Goal: Task Accomplishment & Management: Use online tool/utility

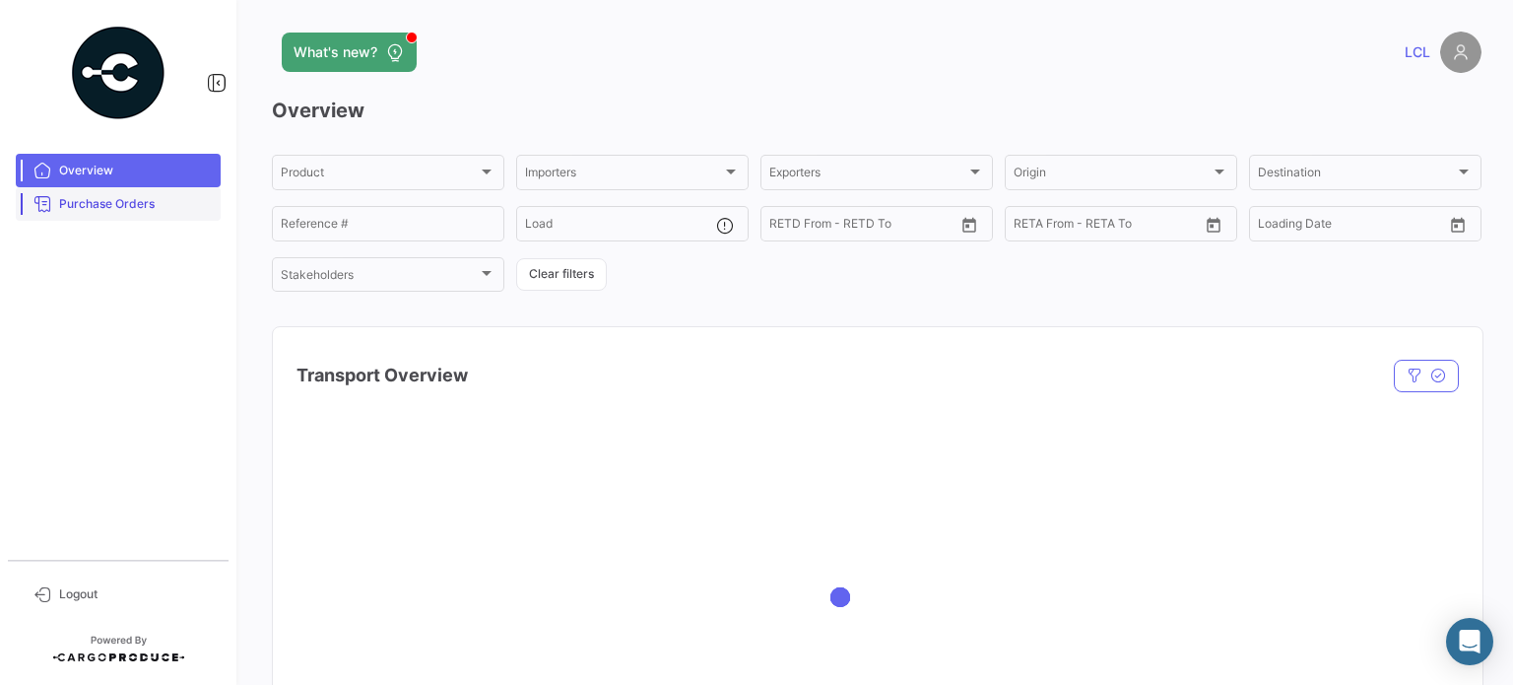
click at [84, 220] on link "Purchase Orders" at bounding box center [118, 203] width 205 height 33
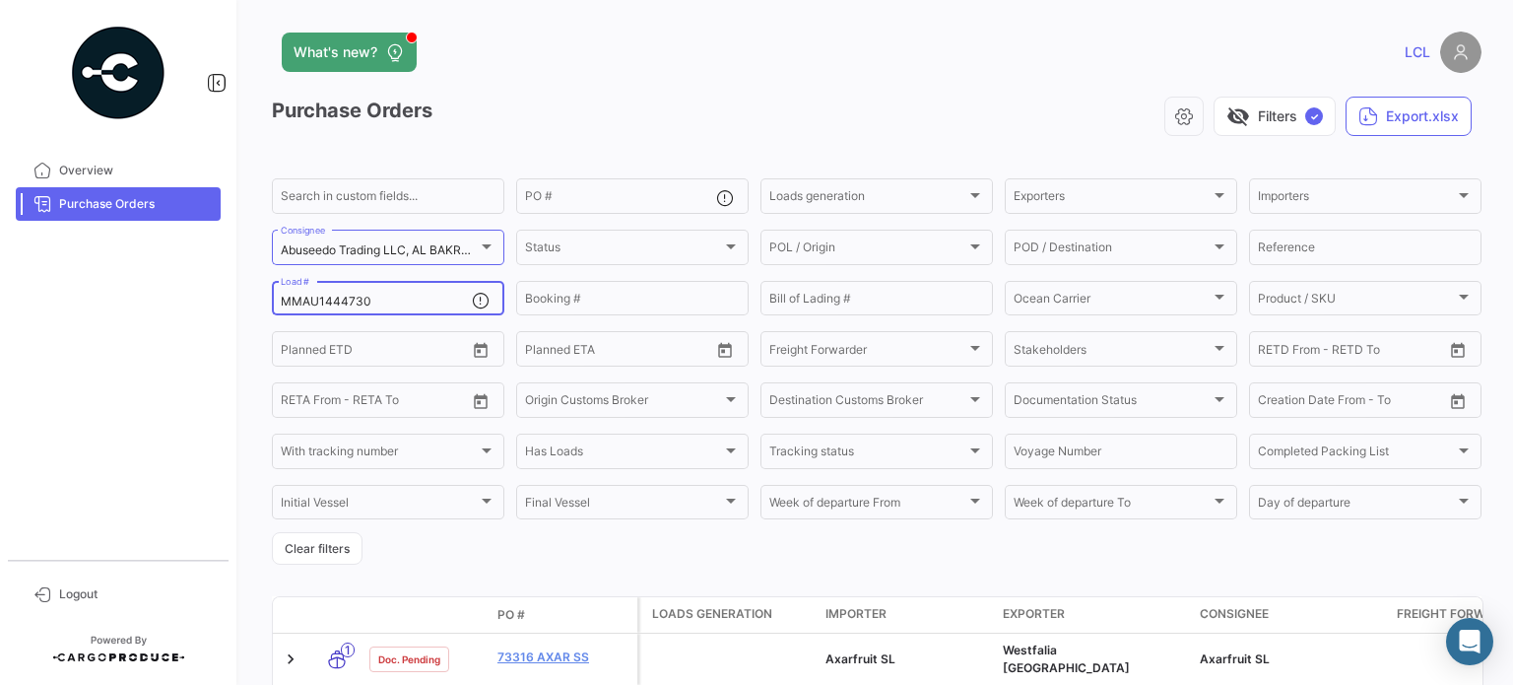
click at [369, 302] on input "MMAU1444730" at bounding box center [376, 302] width 191 height 14
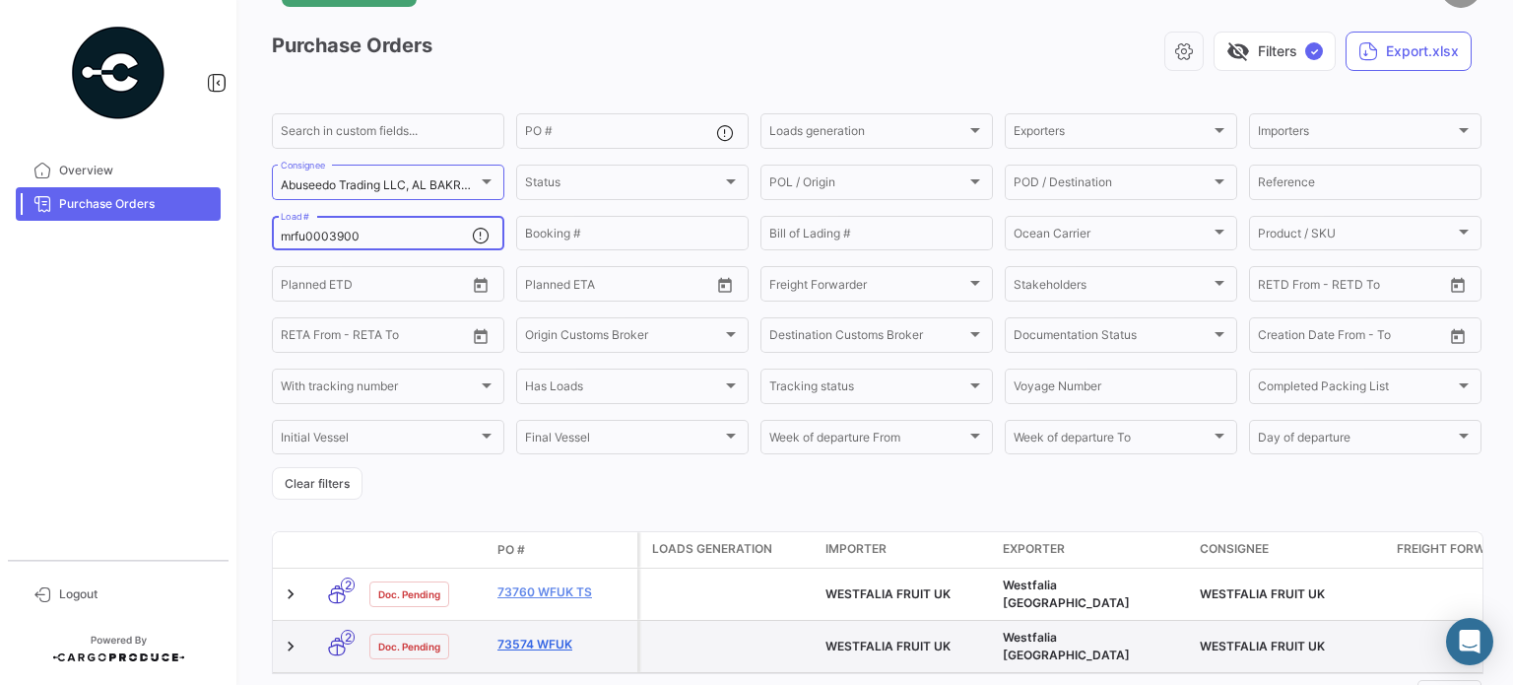
scroll to position [99, 0]
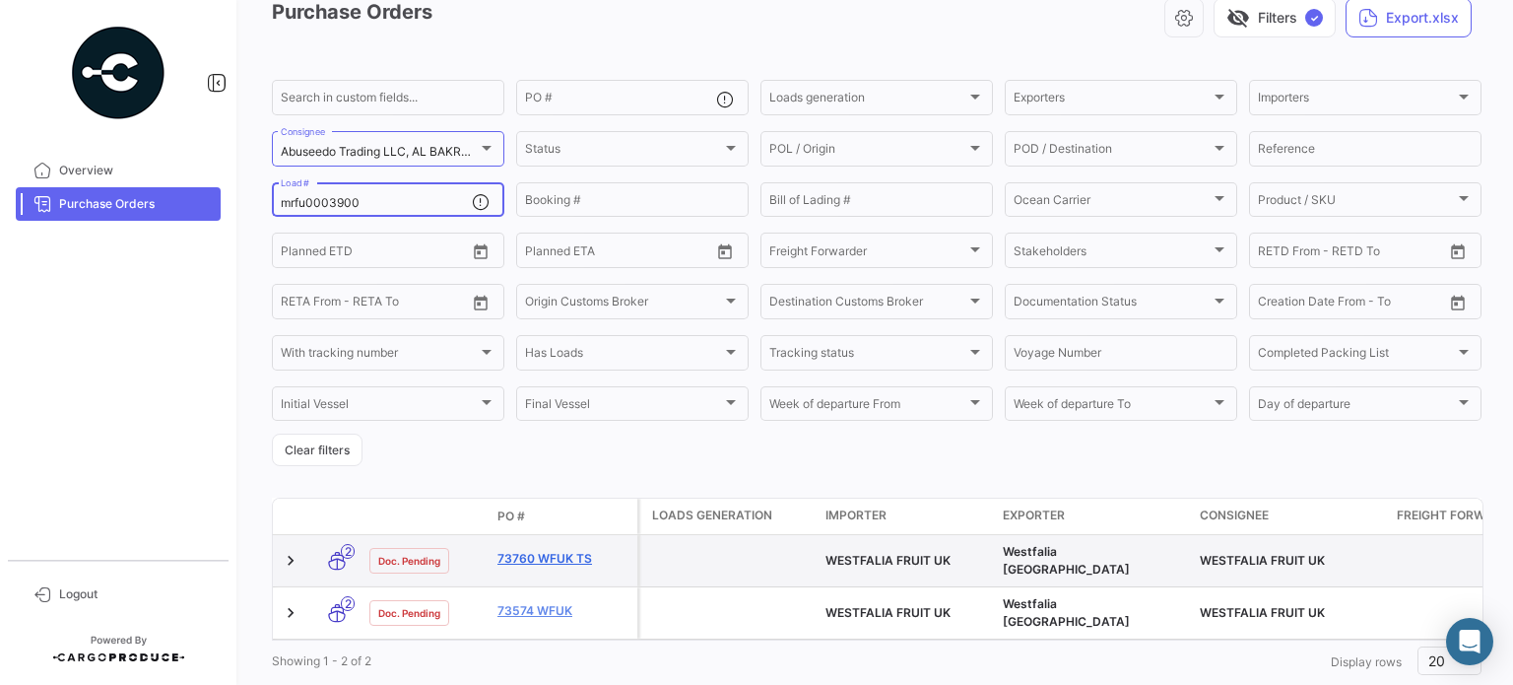
type input "mrfu0003900"
click at [555, 559] on link "73760 WFUK TS" at bounding box center [563, 559] width 132 height 18
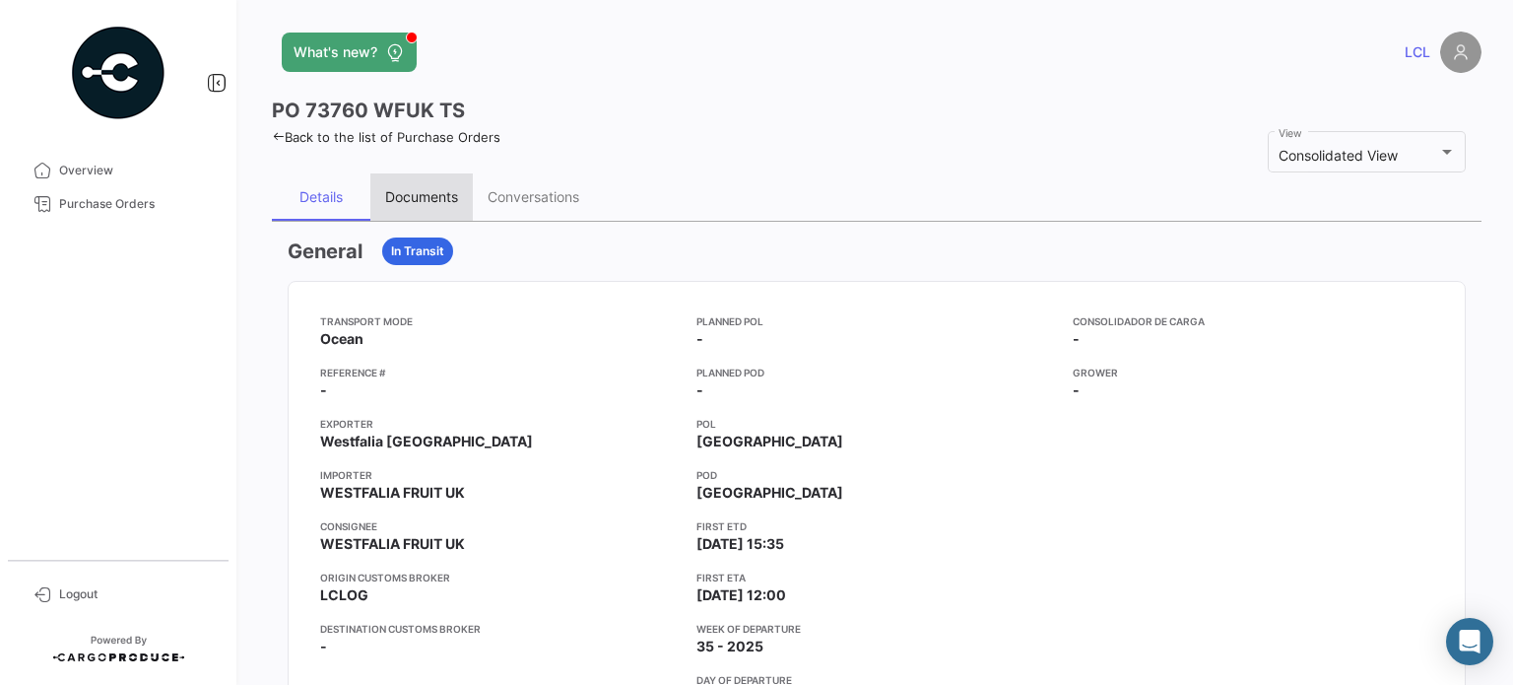
click at [398, 199] on div "Documents" at bounding box center [421, 196] width 73 height 17
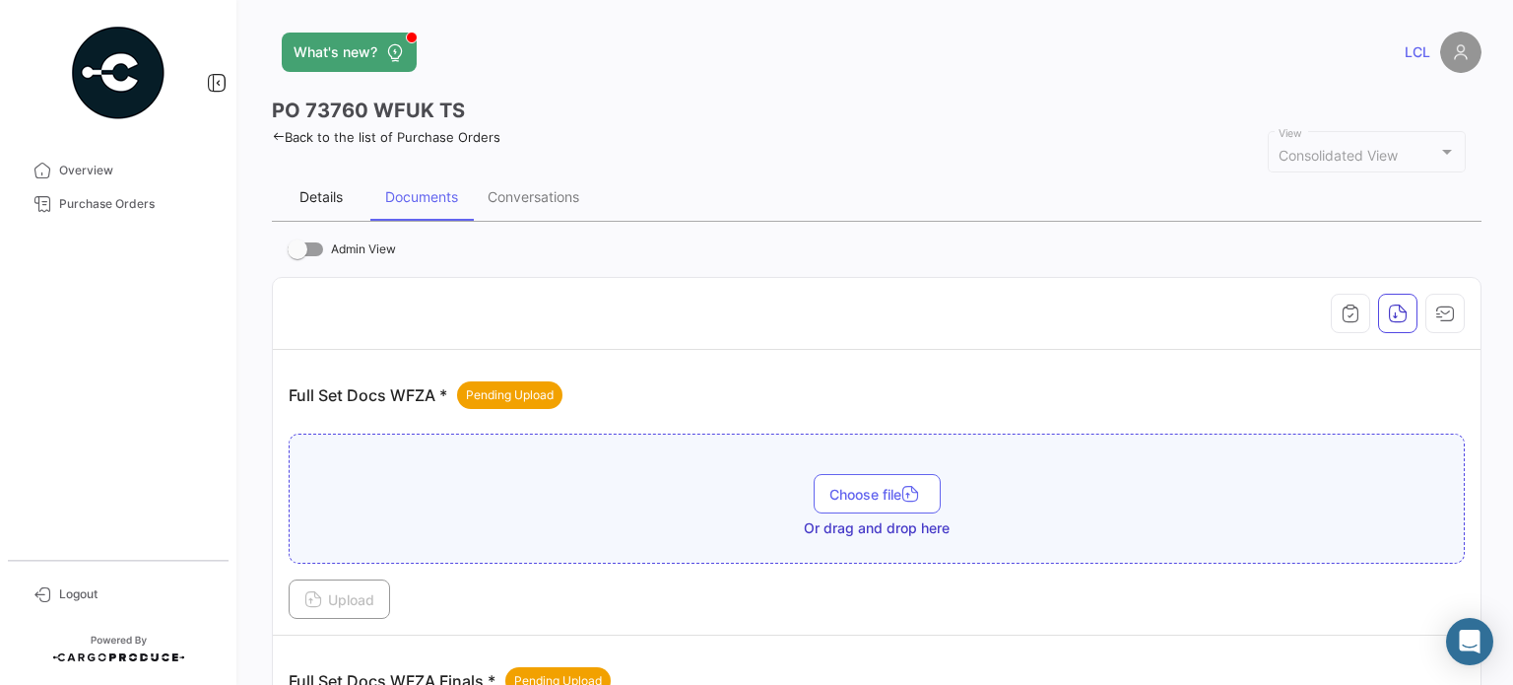
click at [298, 204] on div "Details" at bounding box center [321, 196] width 99 height 47
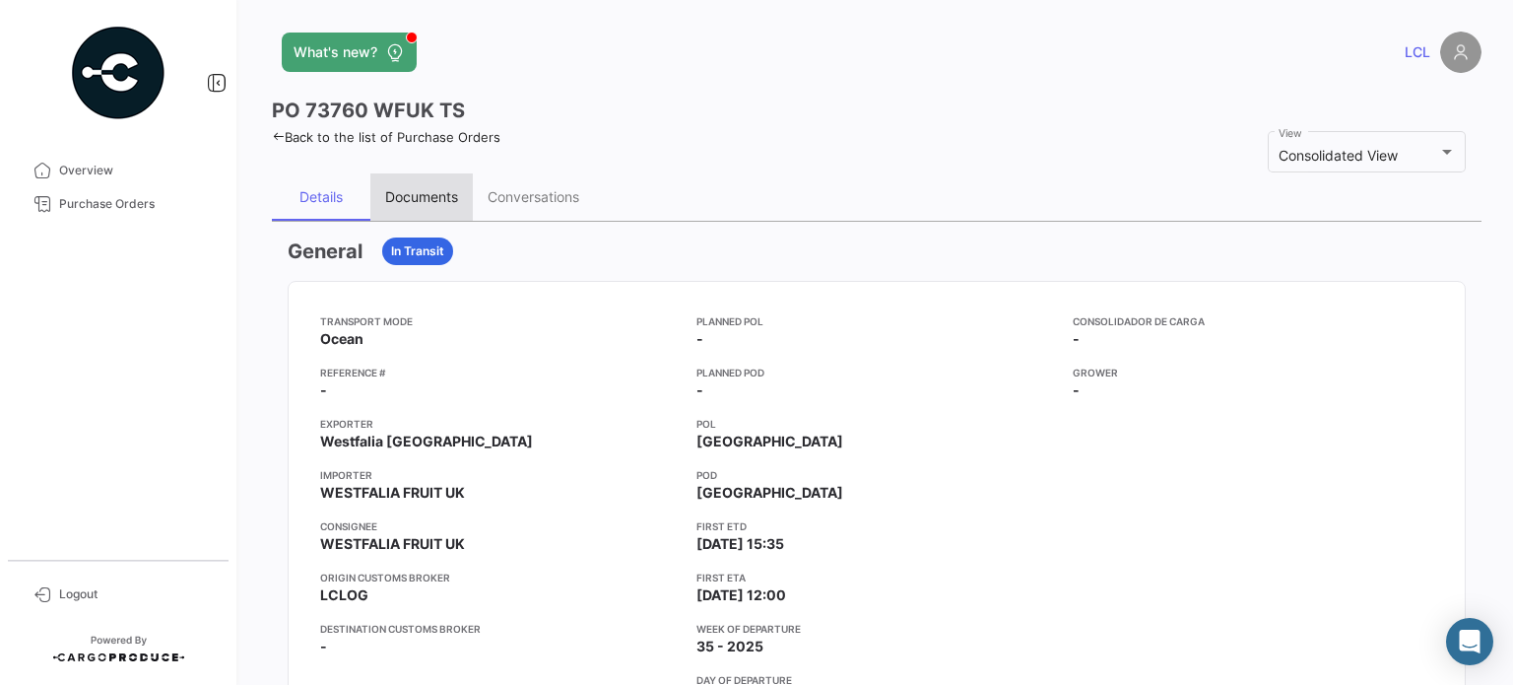
click at [442, 205] on div "Documents" at bounding box center [421, 196] width 102 height 47
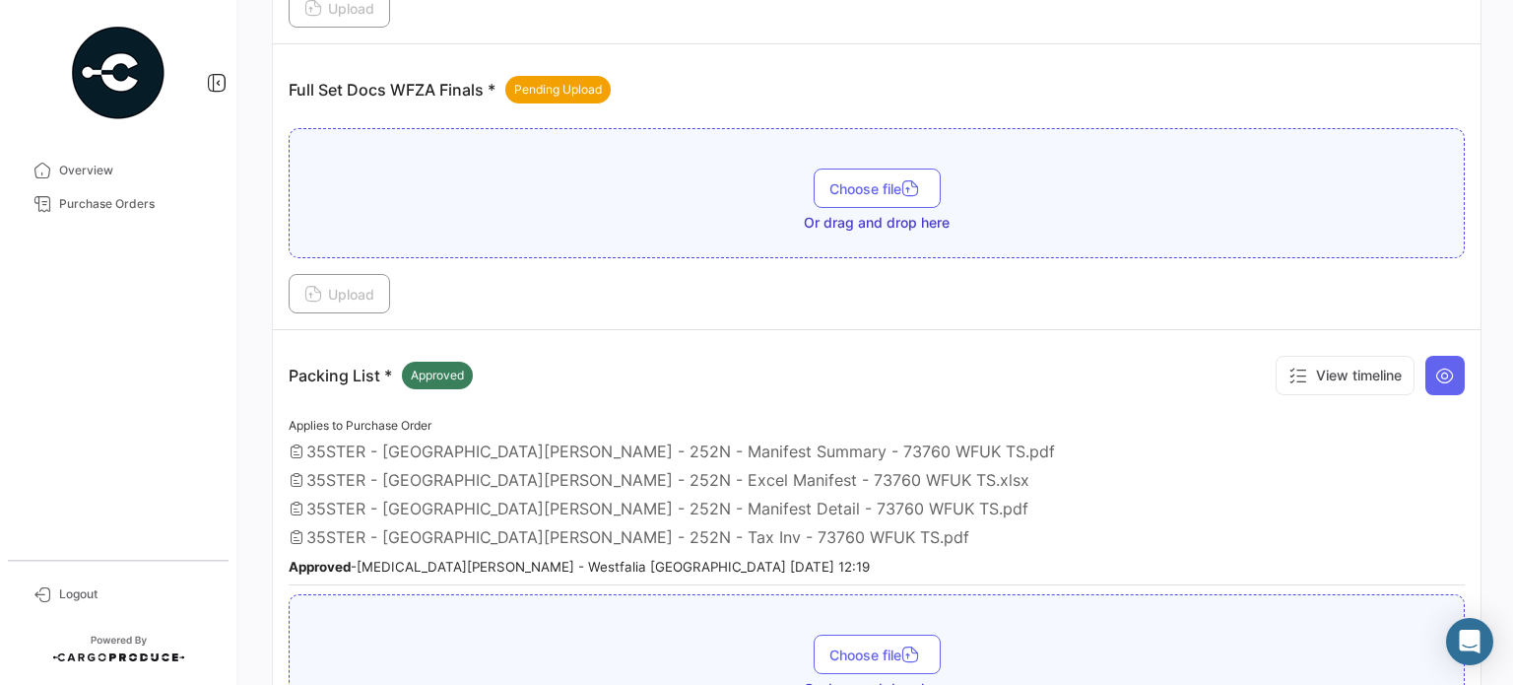
scroll to position [394, 0]
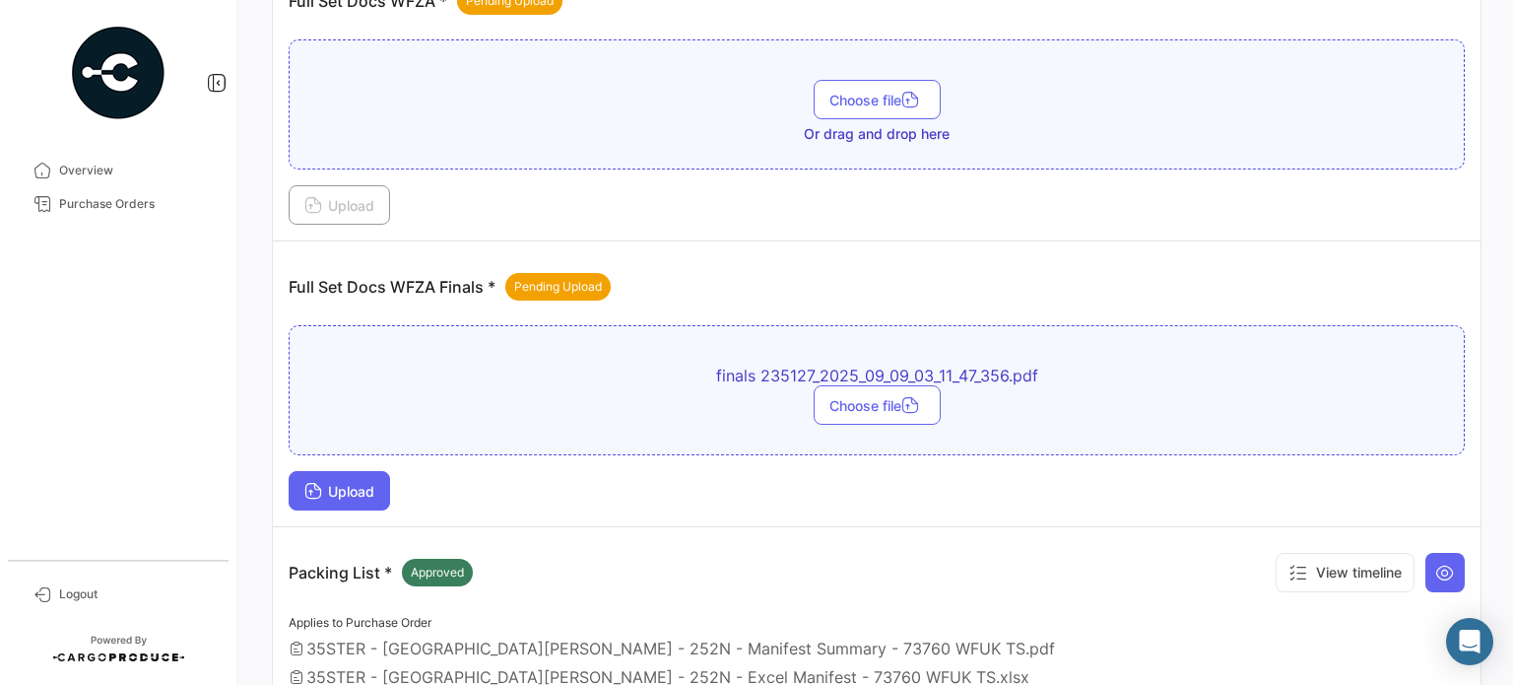
click at [361, 483] on span "Upload" at bounding box center [339, 491] width 70 height 17
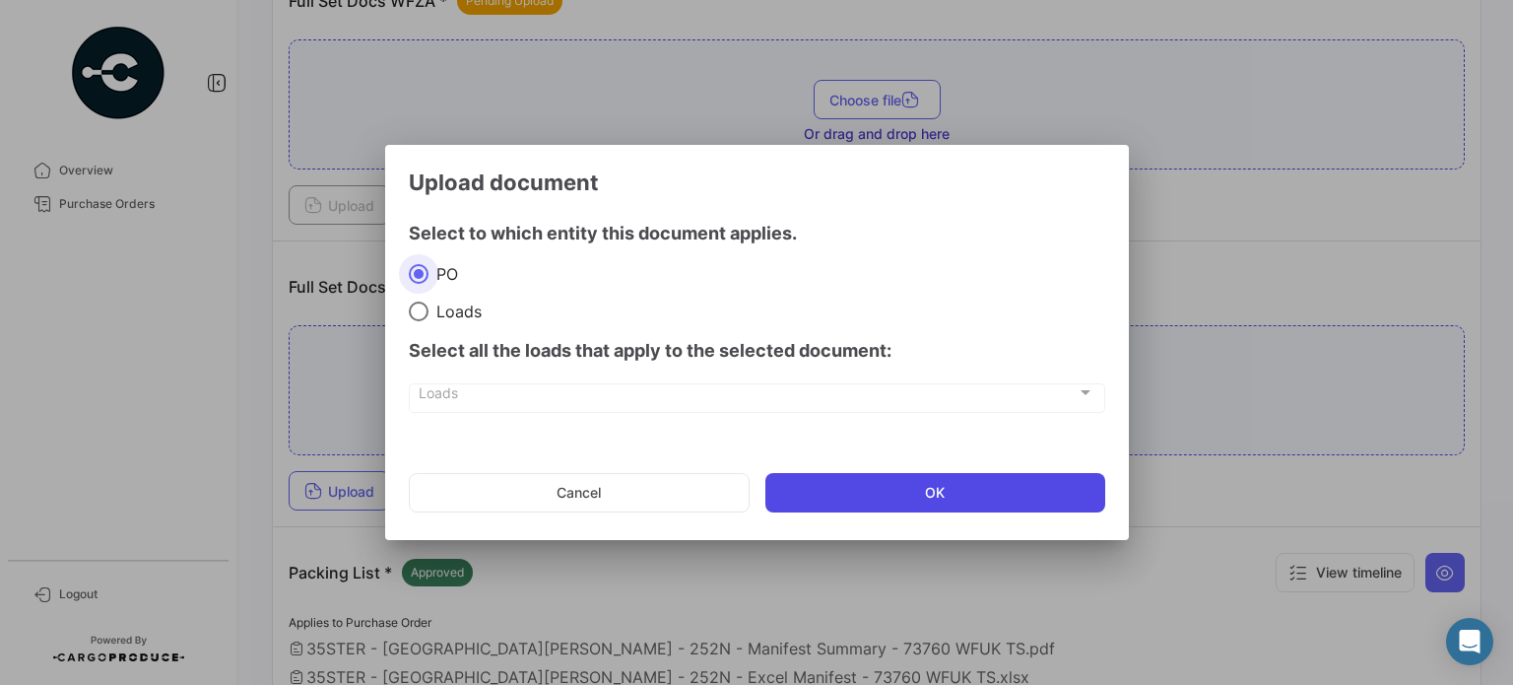
click at [875, 485] on button "OK" at bounding box center [935, 492] width 340 height 39
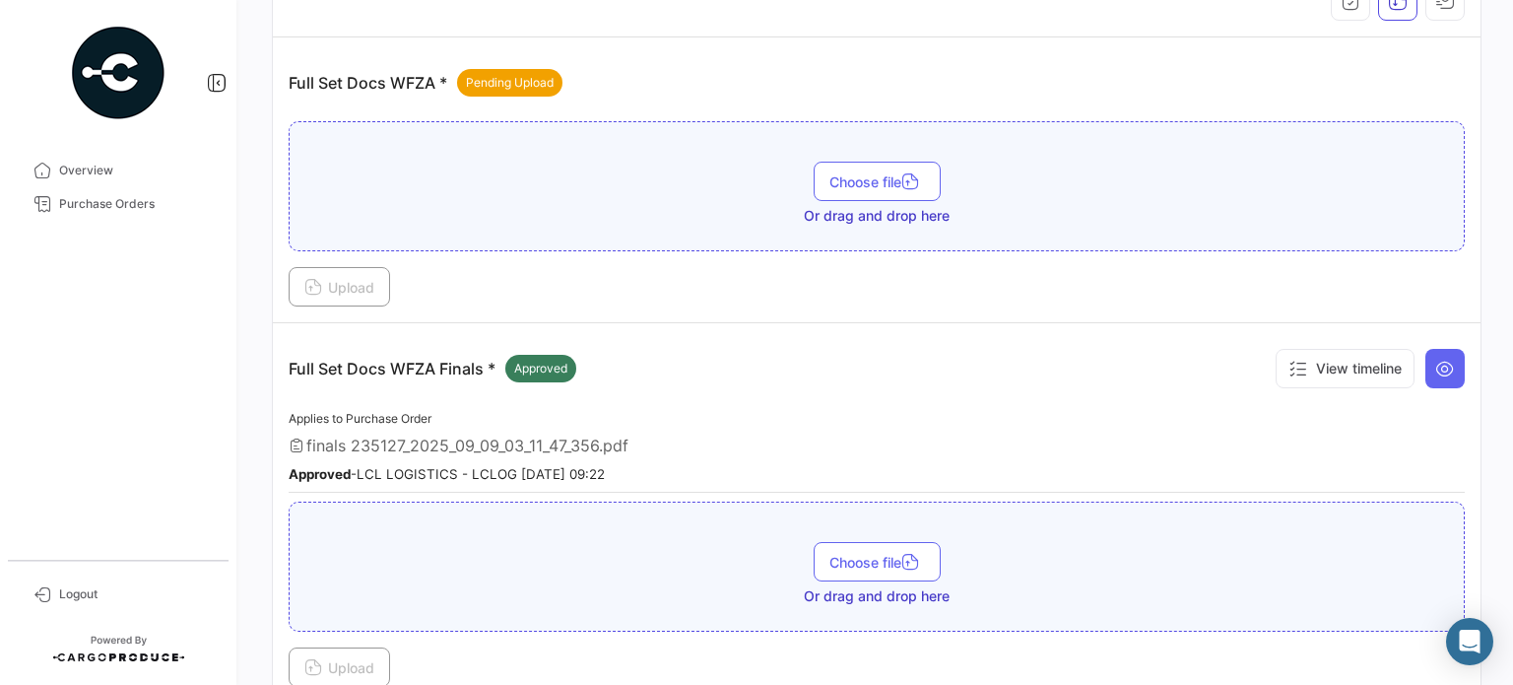
scroll to position [197, 0]
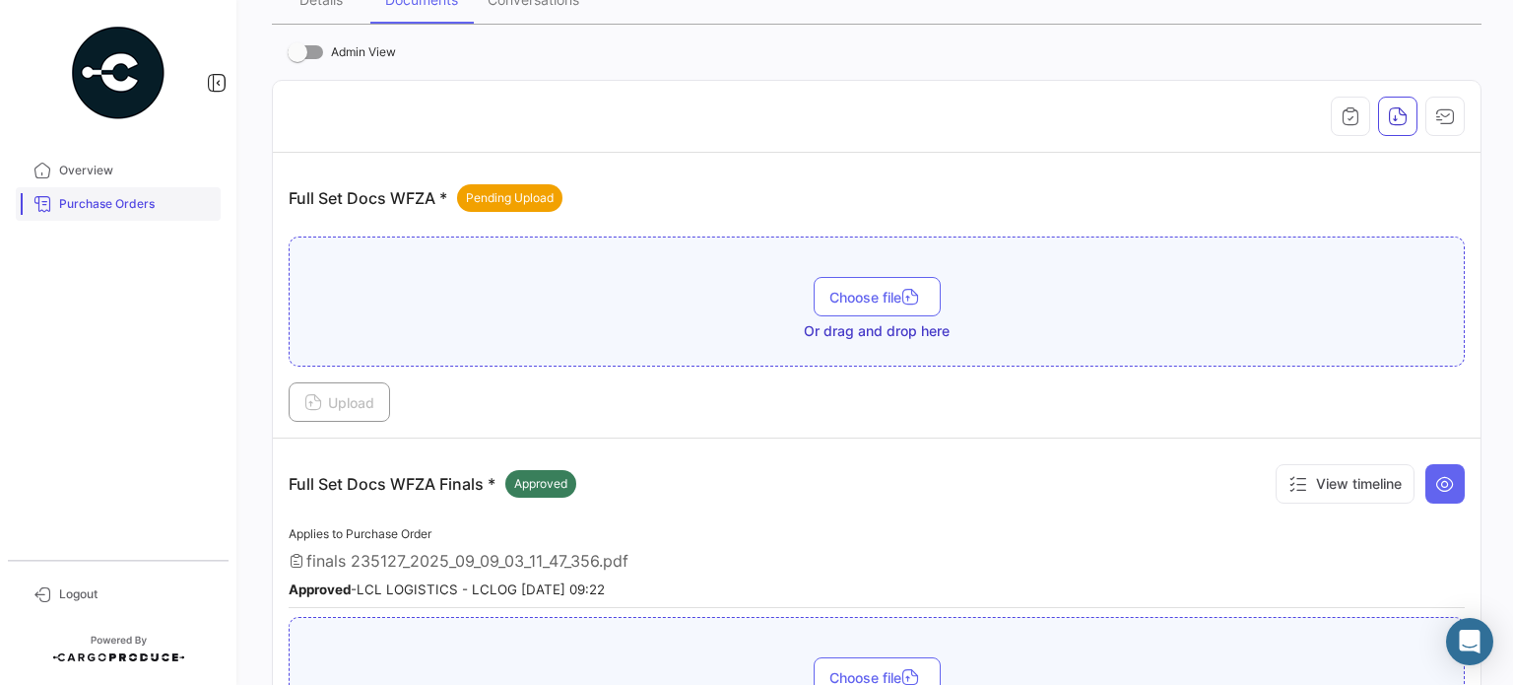
click at [166, 204] on span "Purchase Orders" at bounding box center [136, 204] width 154 height 18
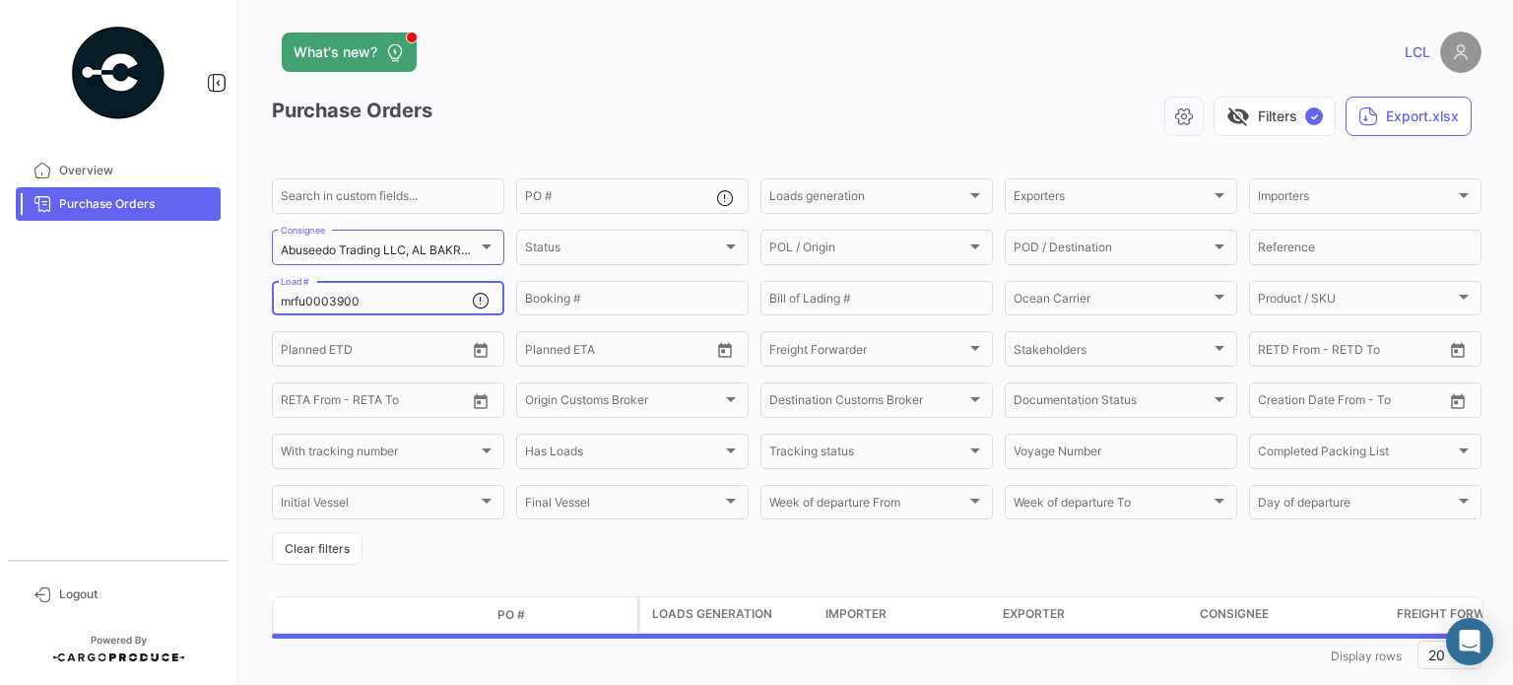
click at [321, 305] on input "mrfu0003900" at bounding box center [376, 302] width 191 height 14
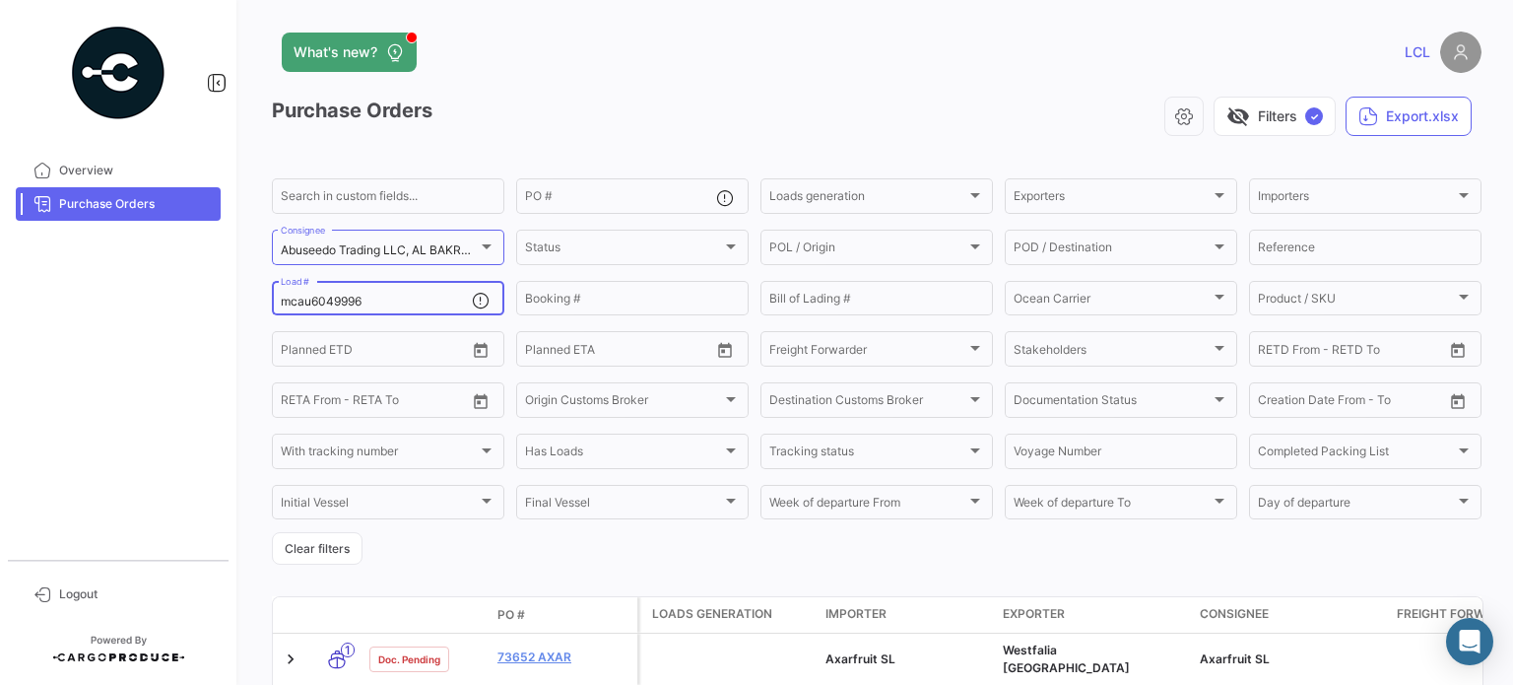
scroll to position [99, 0]
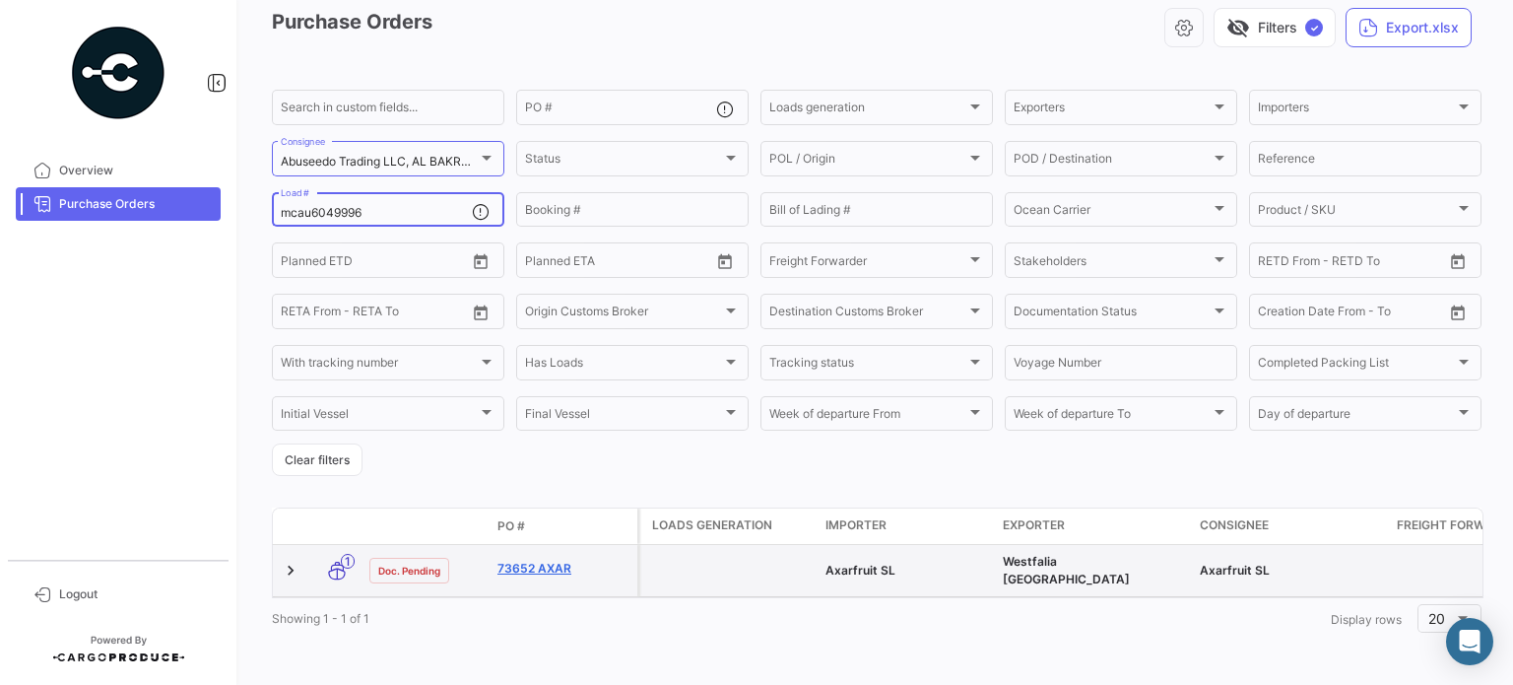
type input "mcau6049996"
click at [512, 559] on link "73652 AXAR" at bounding box center [563, 568] width 132 height 18
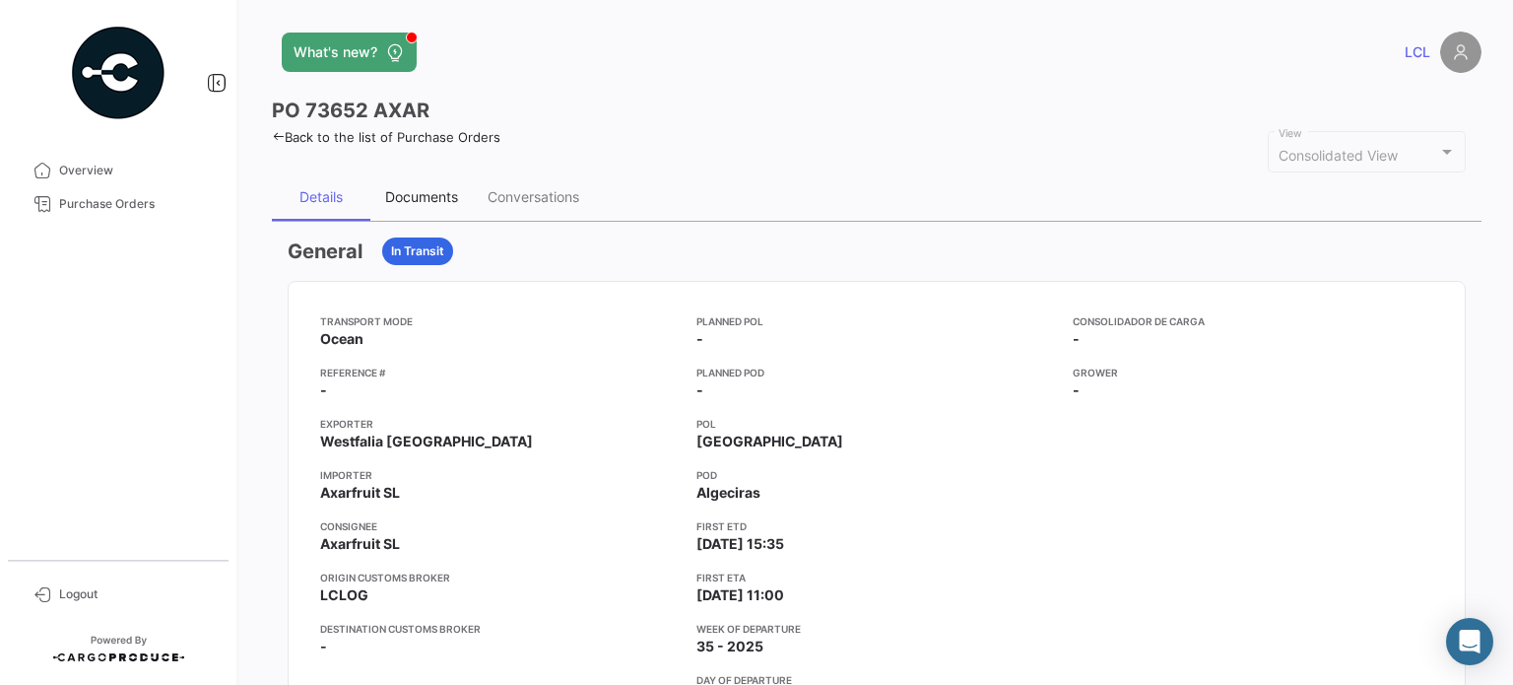
click at [418, 188] on div "Documents" at bounding box center [421, 196] width 73 height 17
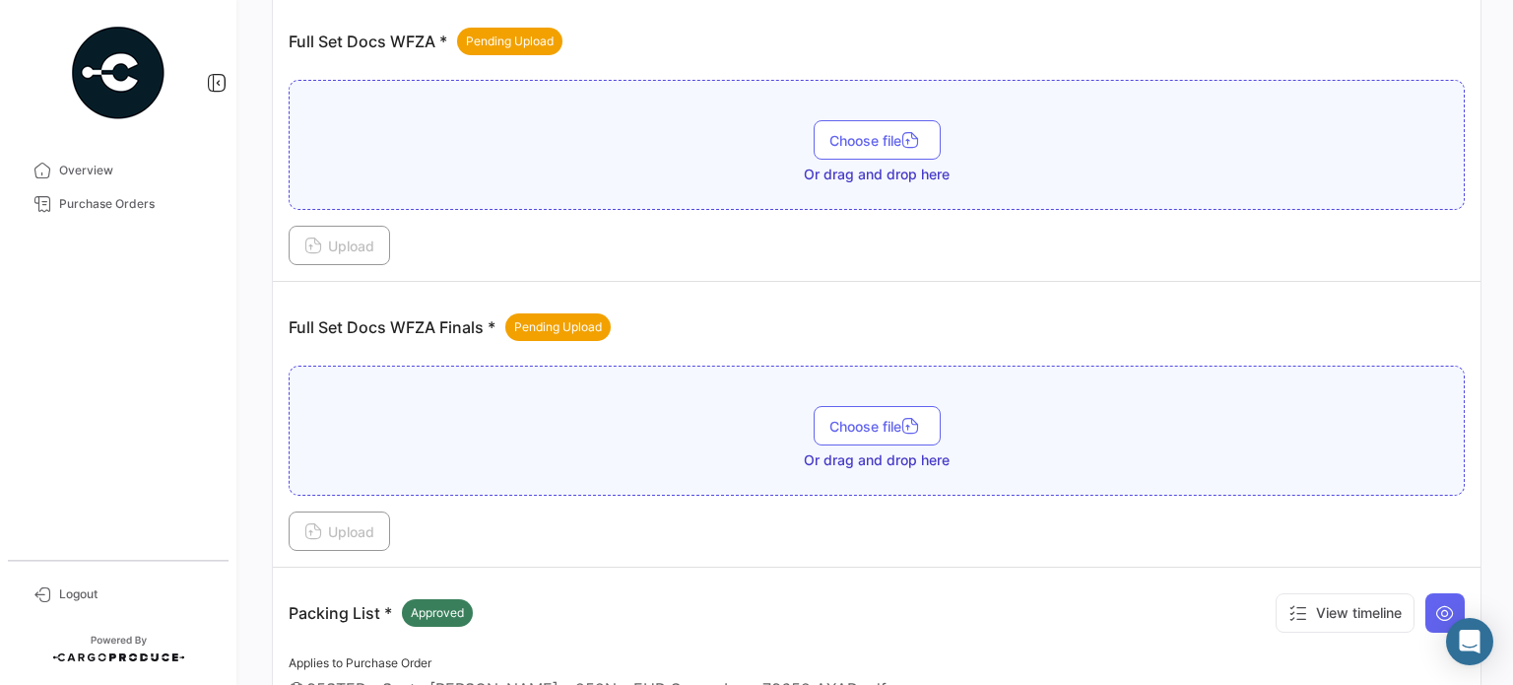
scroll to position [296, 0]
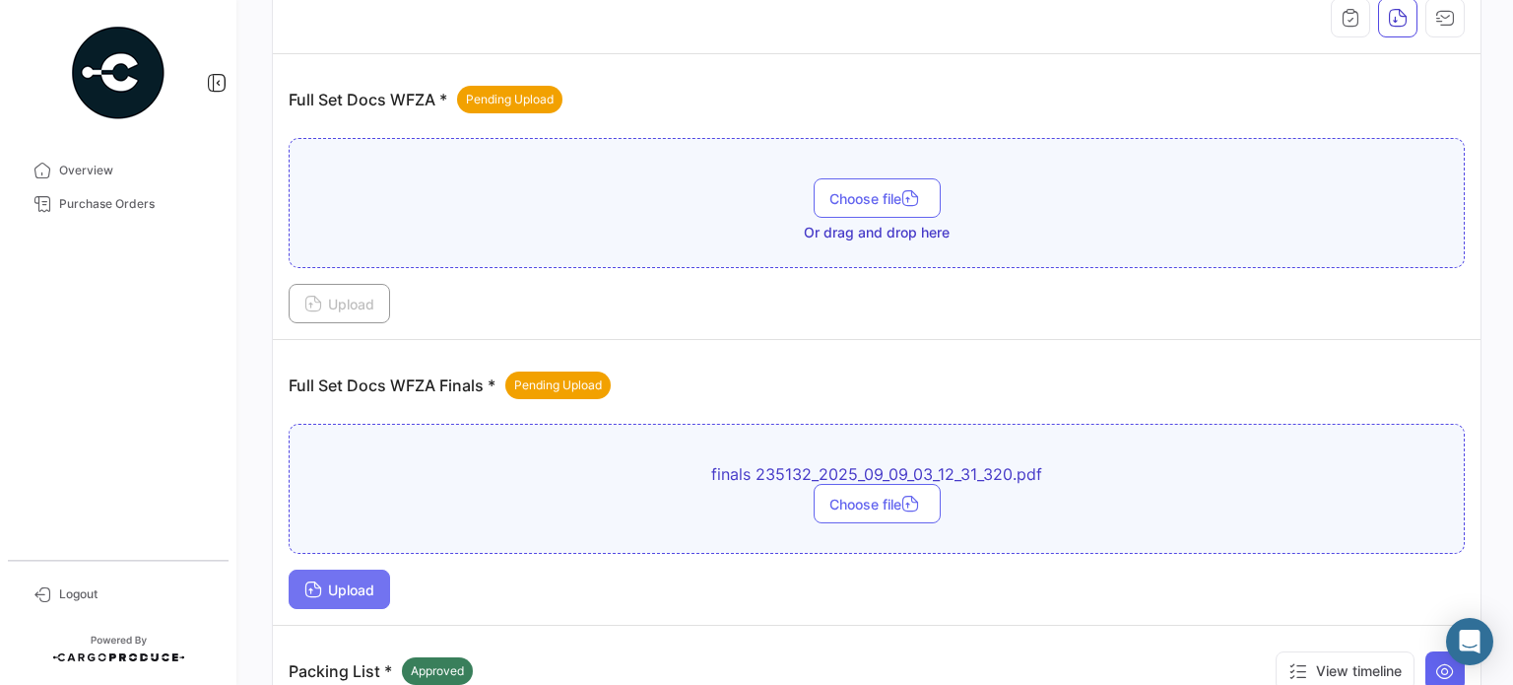
click at [336, 581] on span "Upload" at bounding box center [339, 589] width 70 height 17
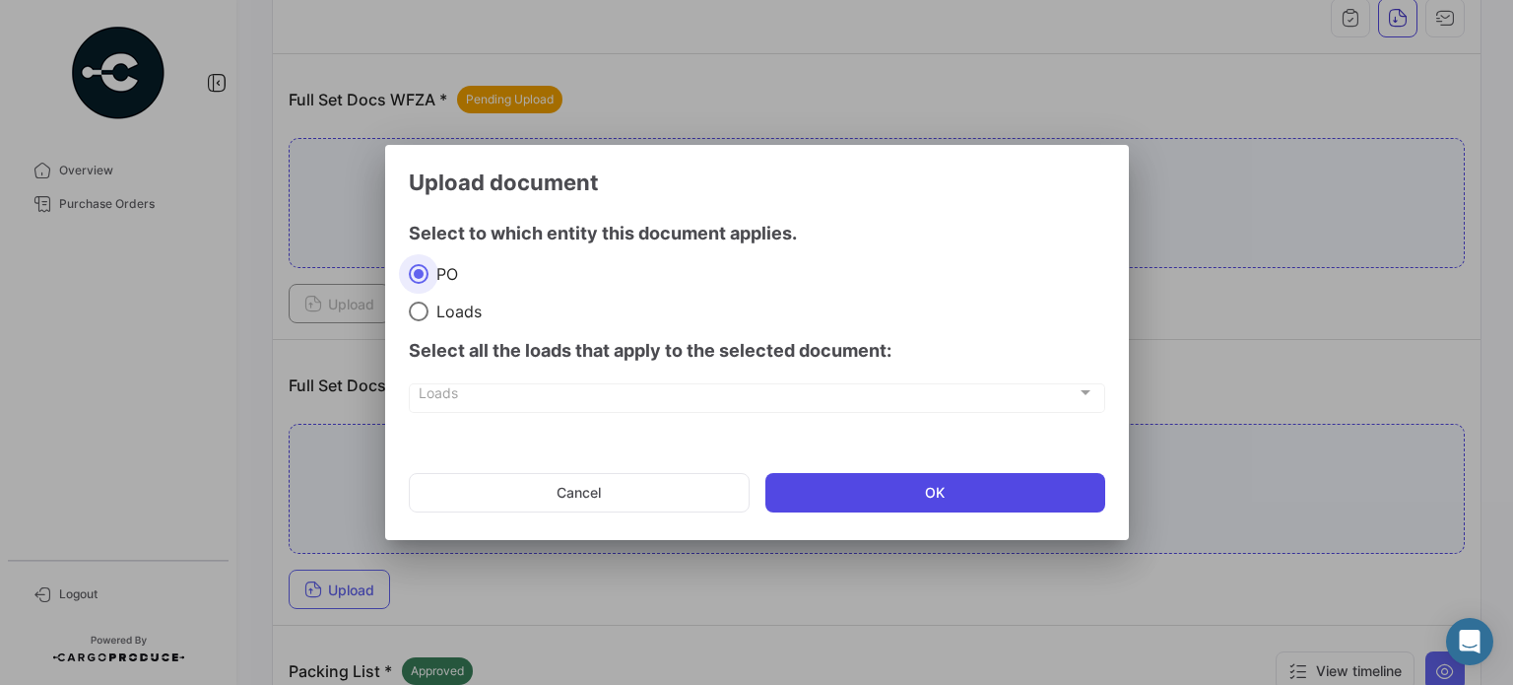
click at [865, 501] on button "OK" at bounding box center [935, 492] width 340 height 39
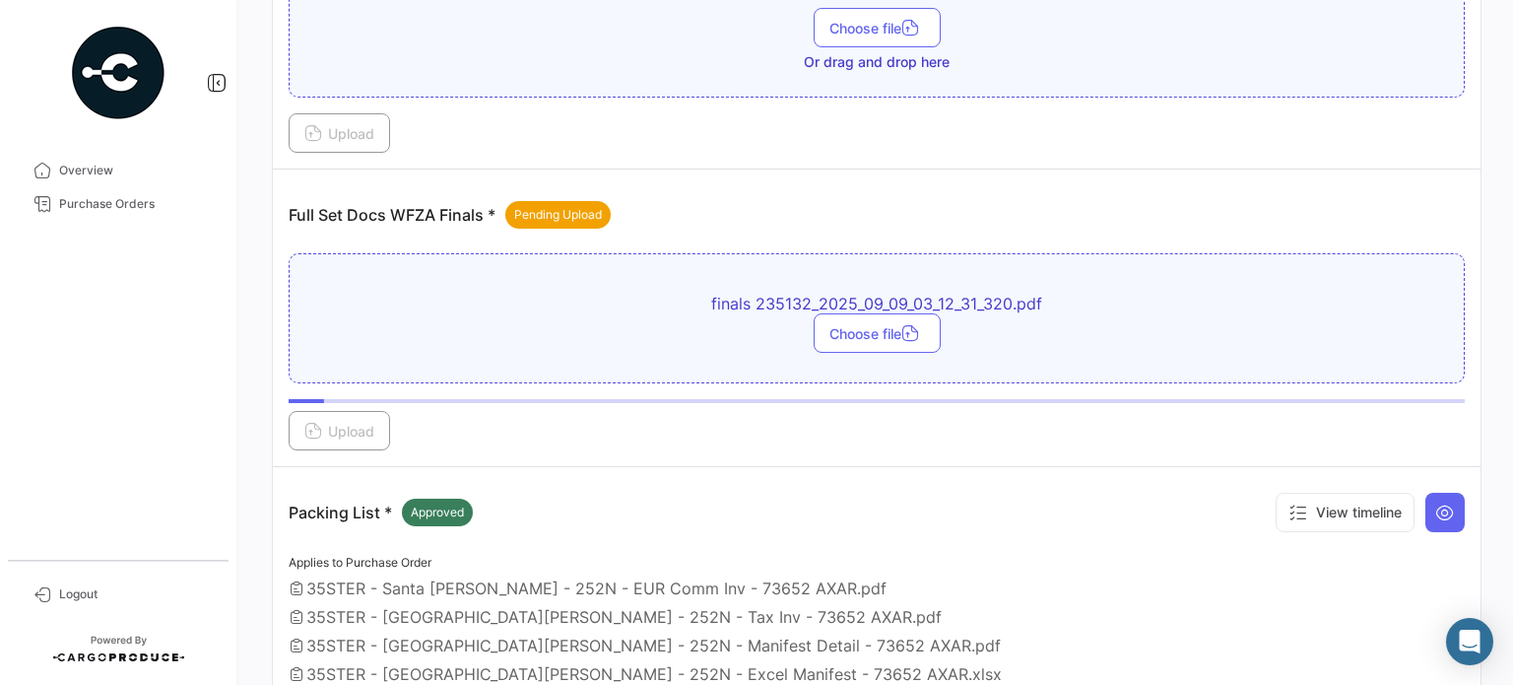
scroll to position [493, 0]
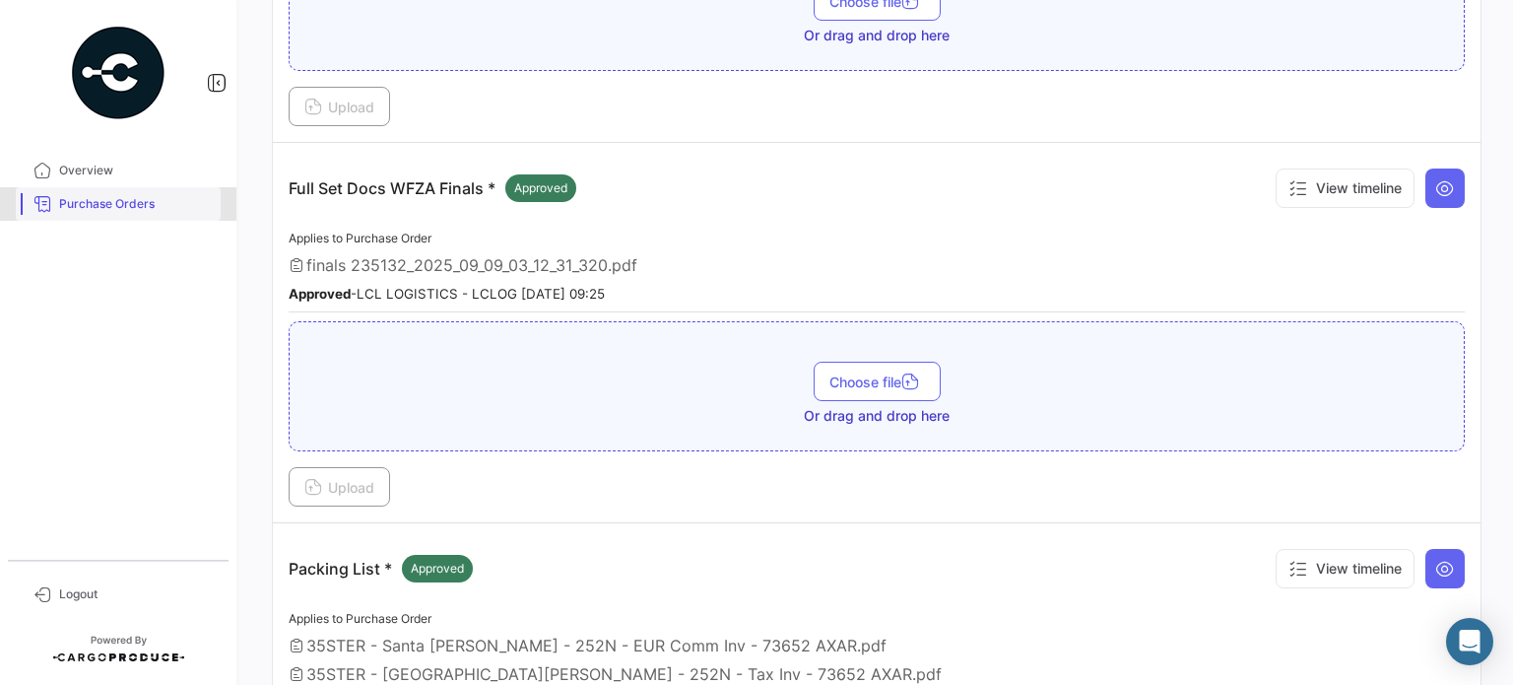
click at [82, 211] on span "Purchase Orders" at bounding box center [136, 204] width 154 height 18
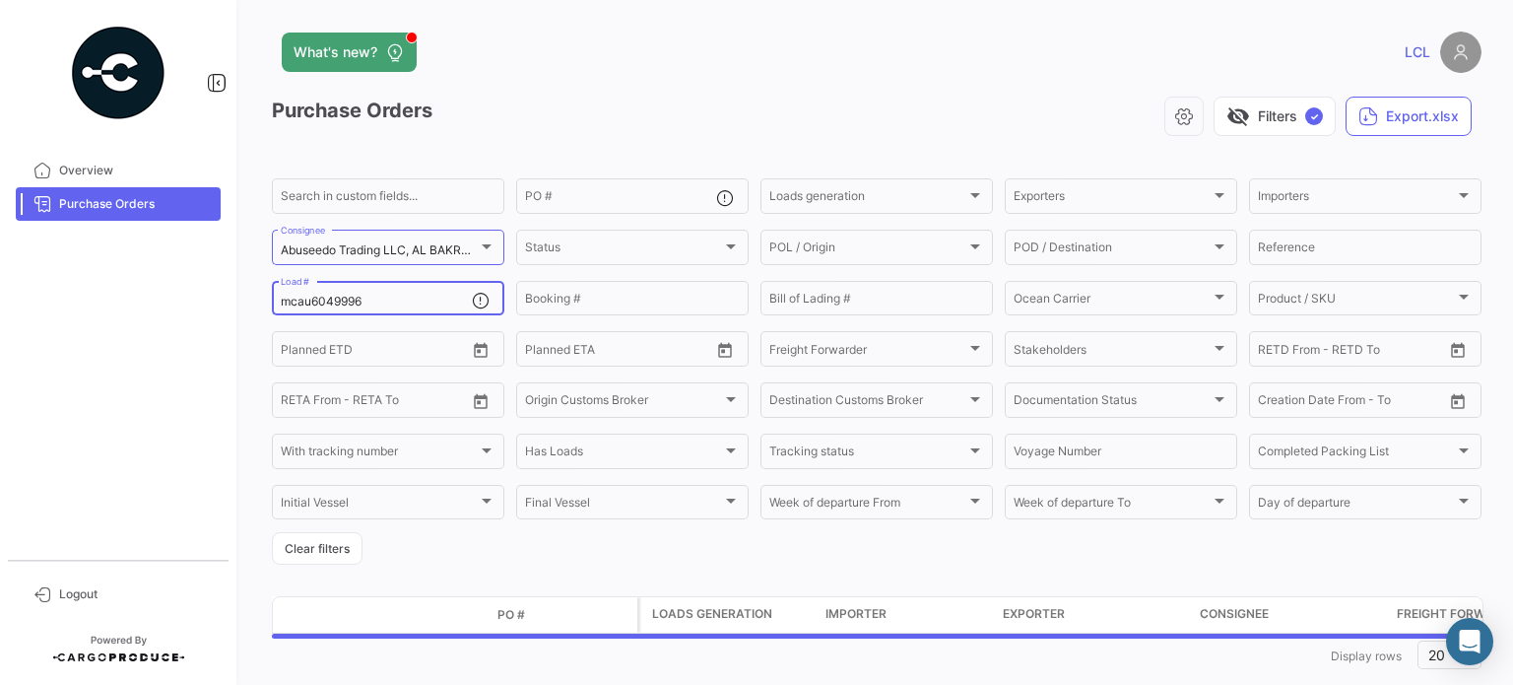
click at [343, 301] on input "mcau6049996" at bounding box center [376, 302] width 191 height 14
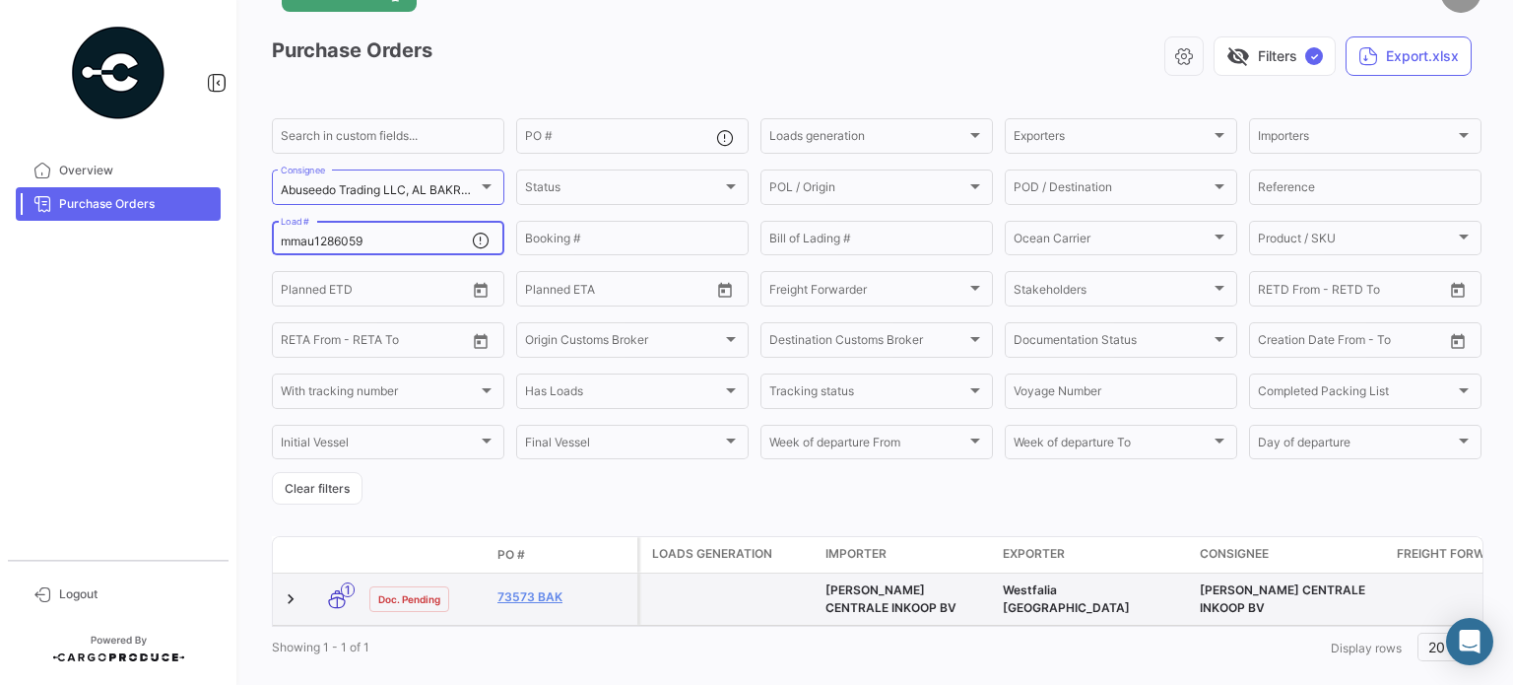
scroll to position [106, 0]
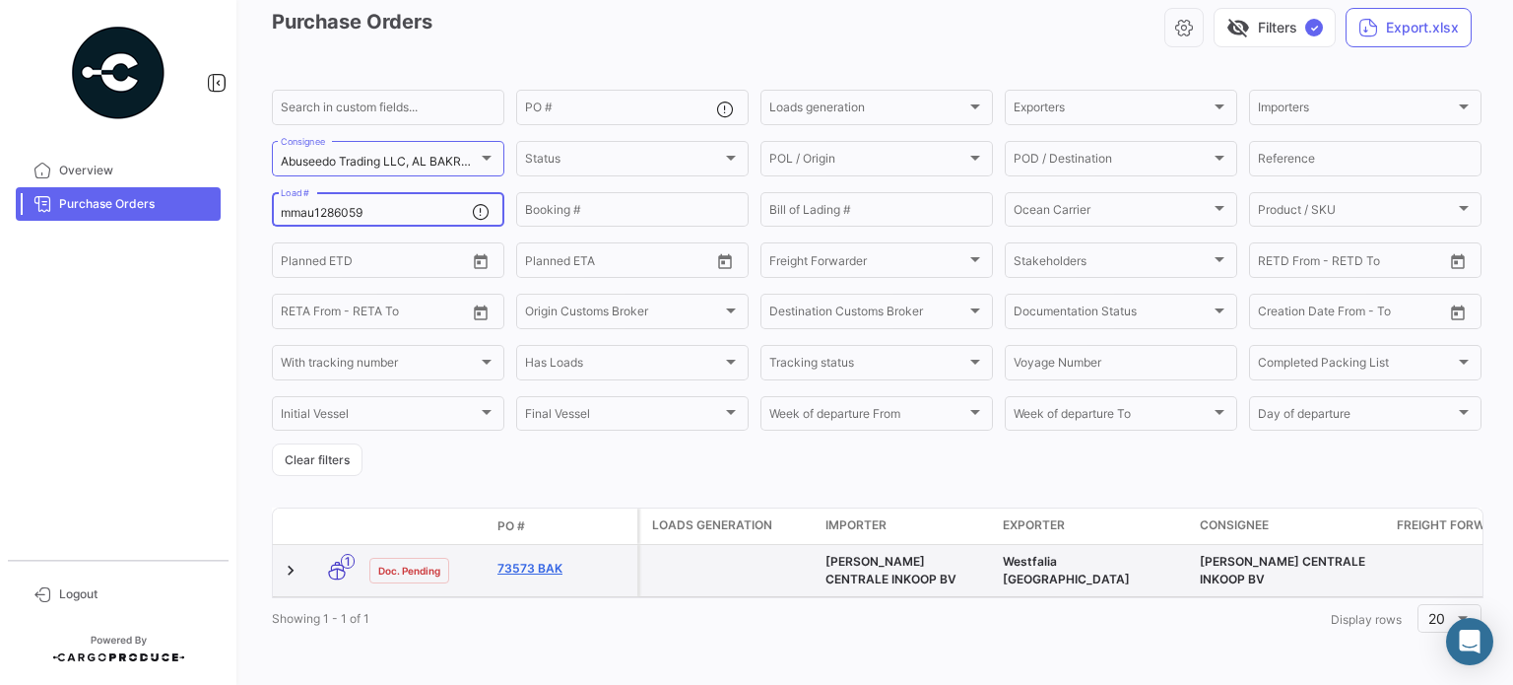
type input "mmau1286059"
click at [556, 559] on link "73573 BAK" at bounding box center [563, 568] width 132 height 18
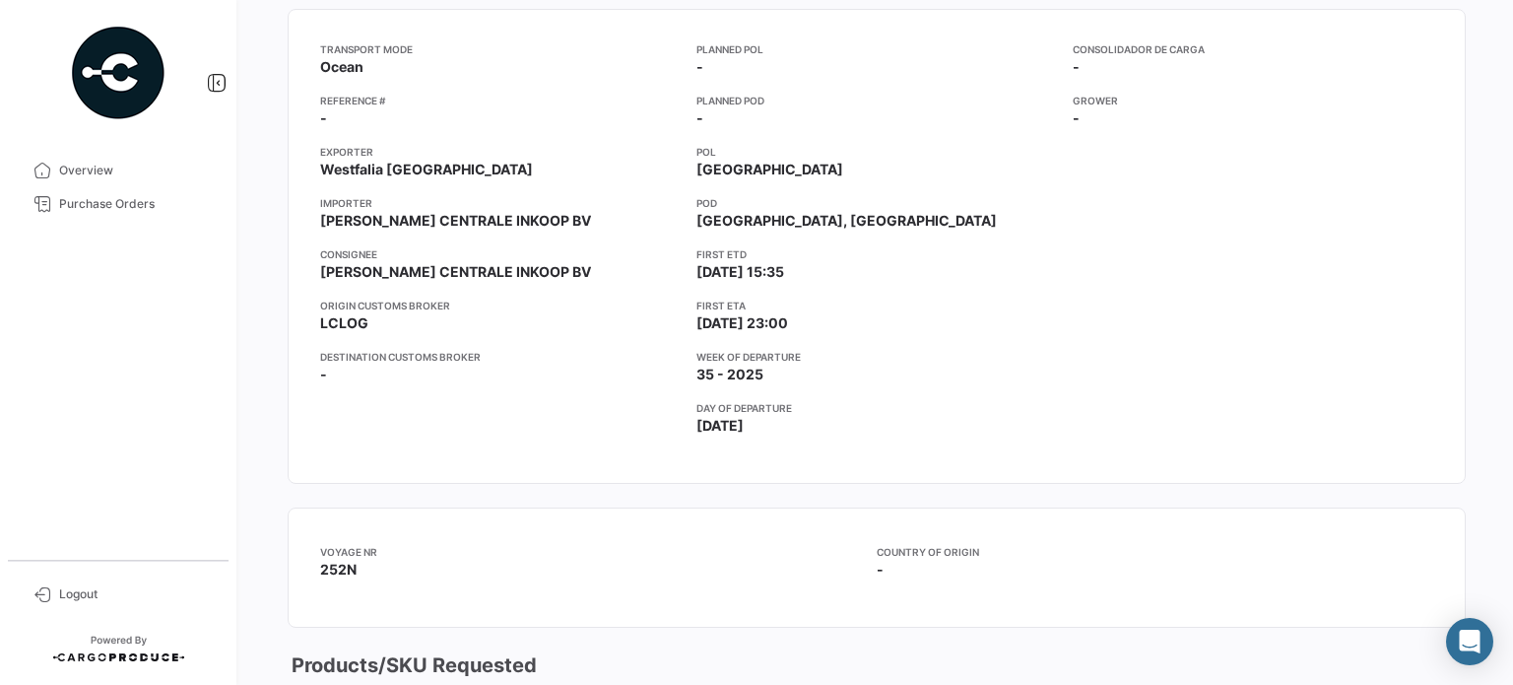
scroll to position [99, 0]
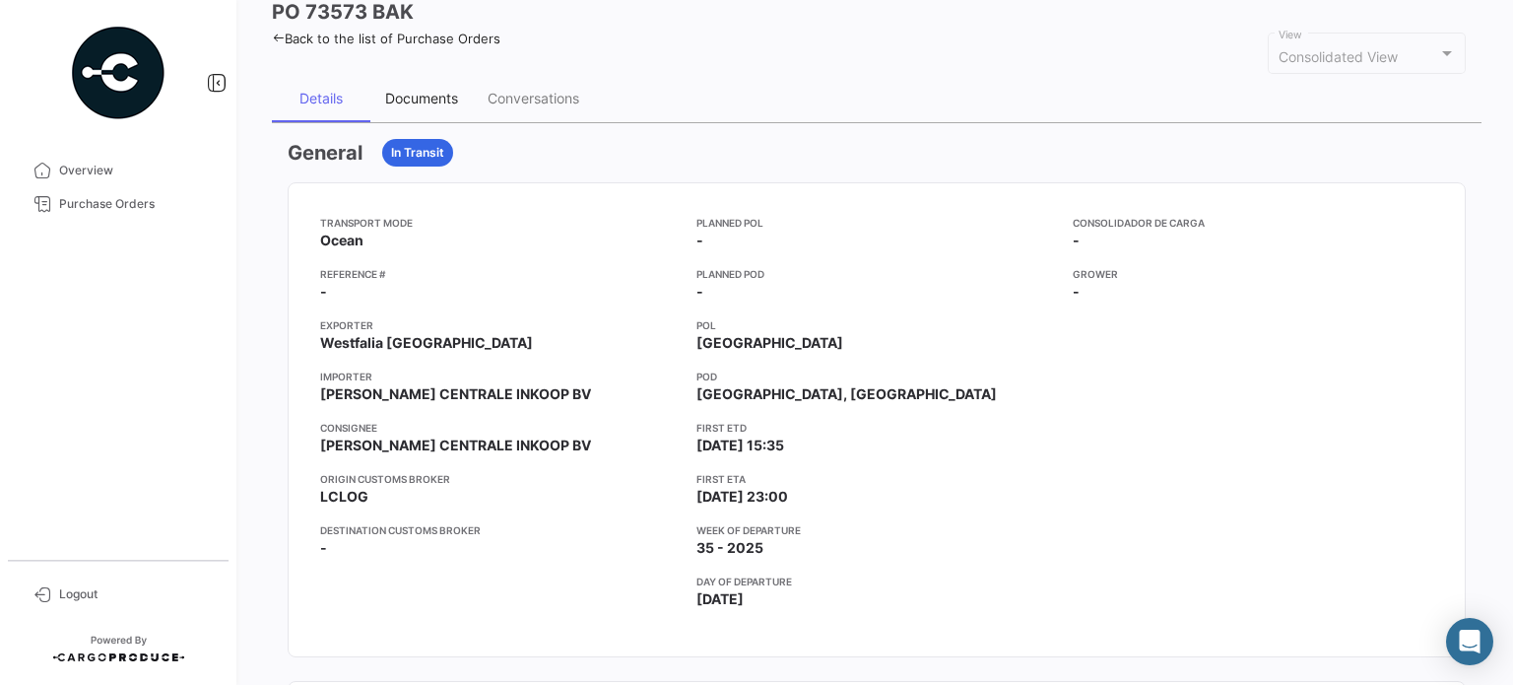
click at [429, 99] on div "Documents" at bounding box center [421, 98] width 73 height 17
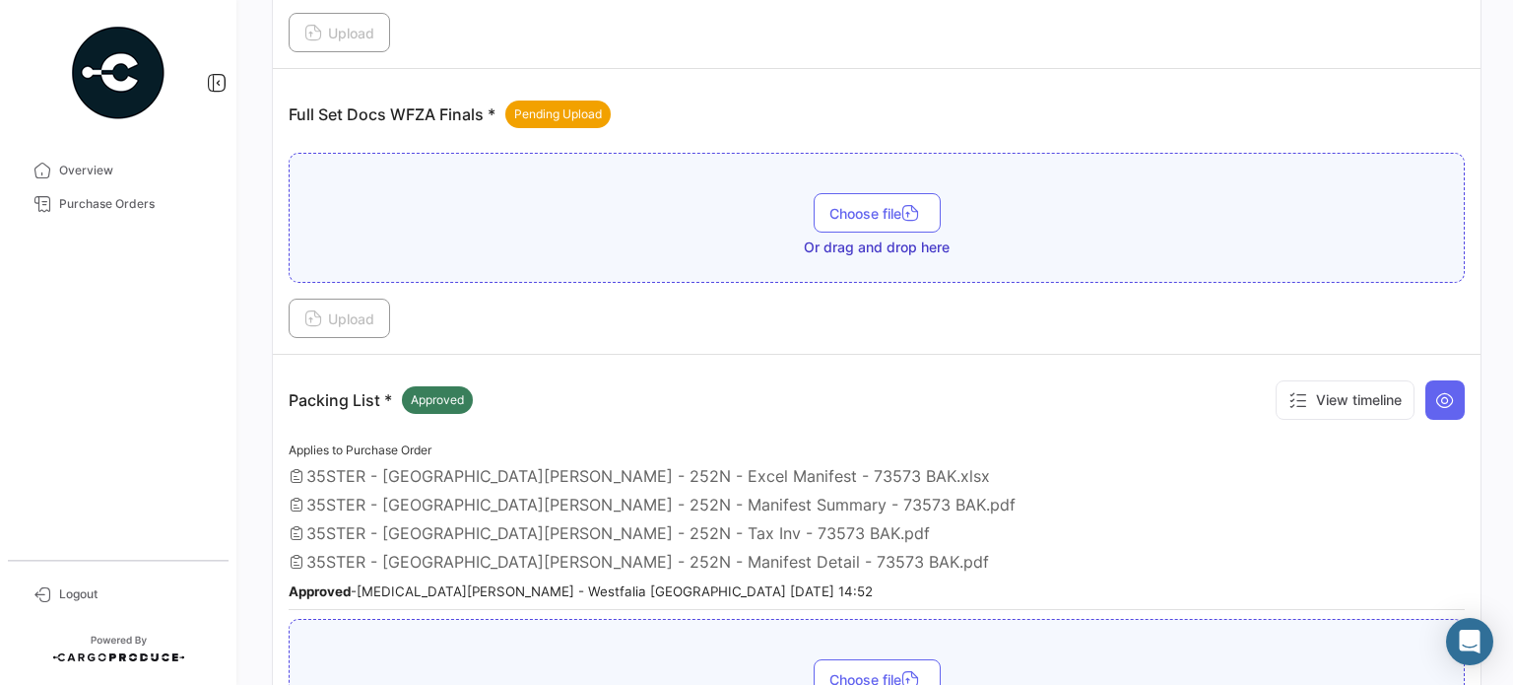
scroll to position [591, 0]
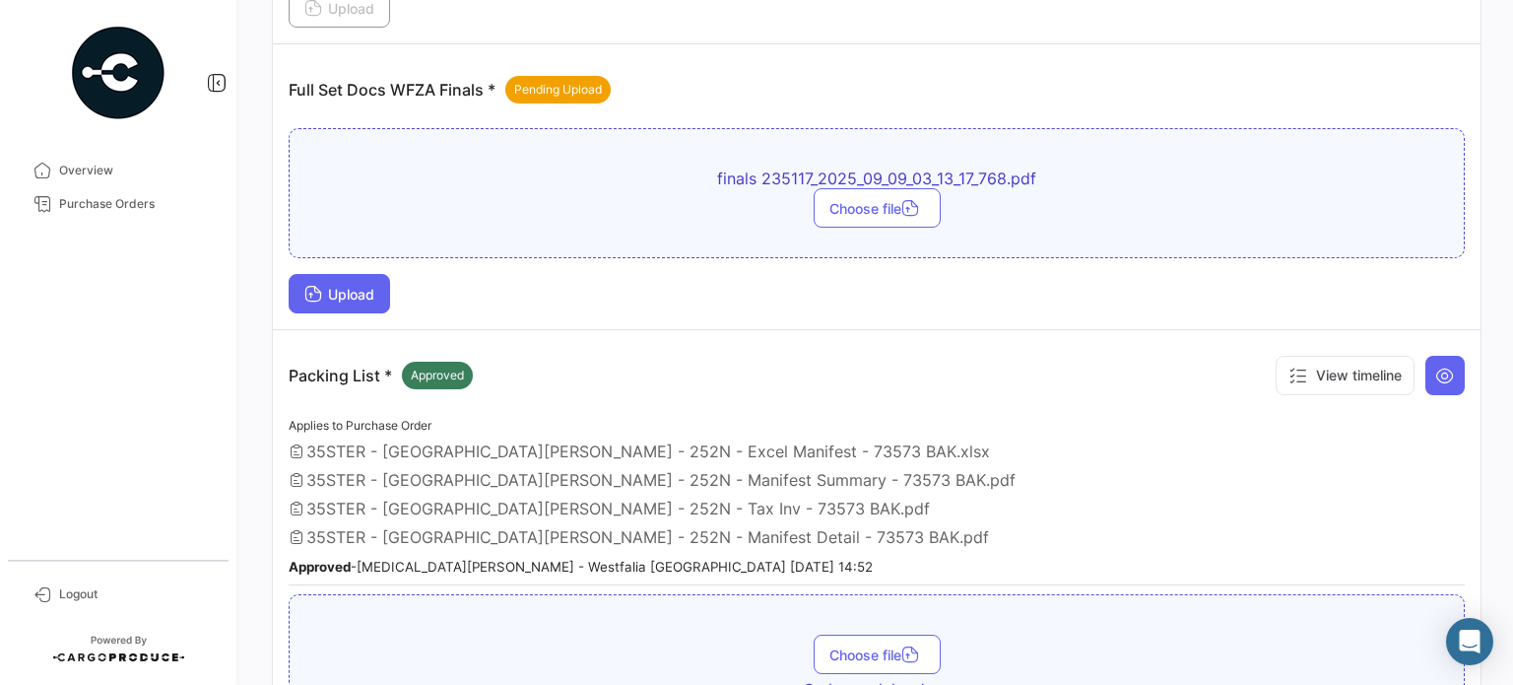
click at [359, 291] on span "Upload" at bounding box center [339, 294] width 70 height 17
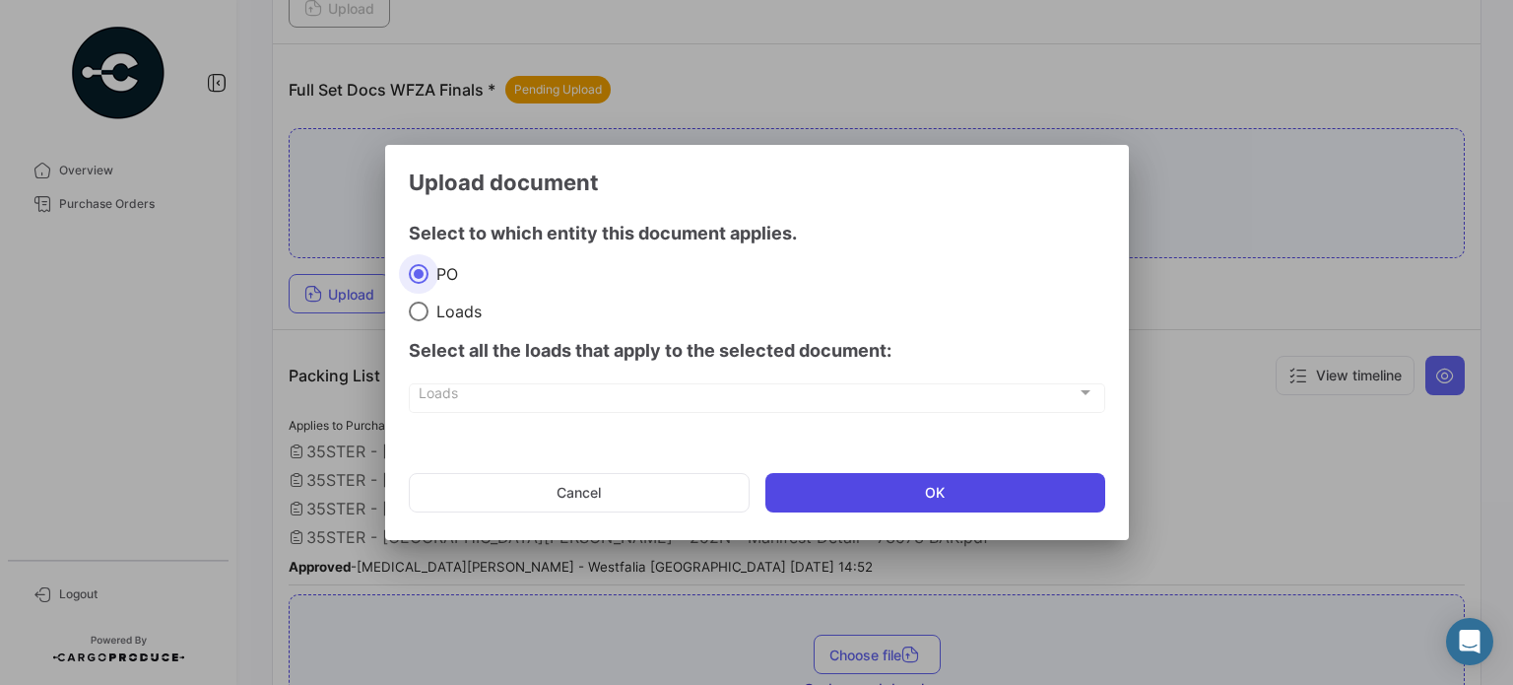
click at [854, 482] on button "OK" at bounding box center [935, 492] width 340 height 39
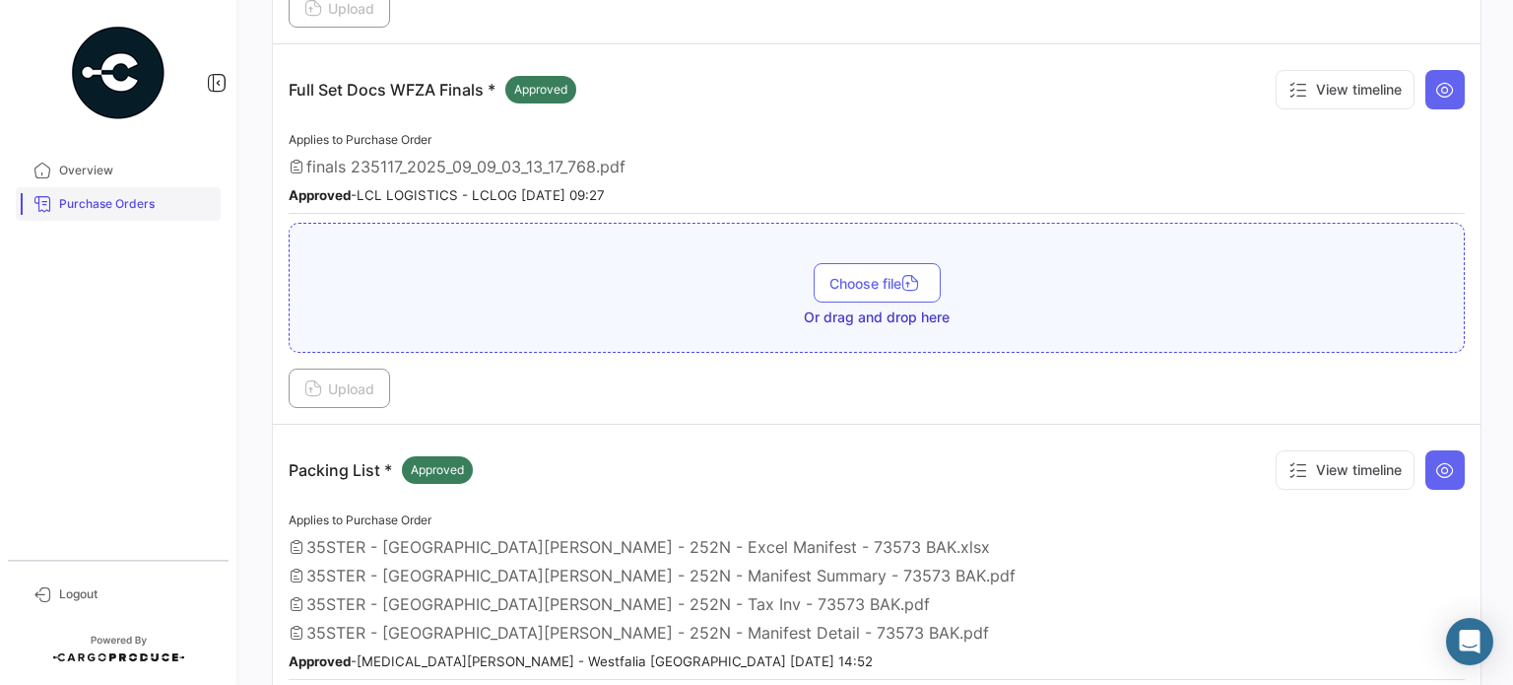
click at [126, 191] on link "Purchase Orders" at bounding box center [118, 203] width 205 height 33
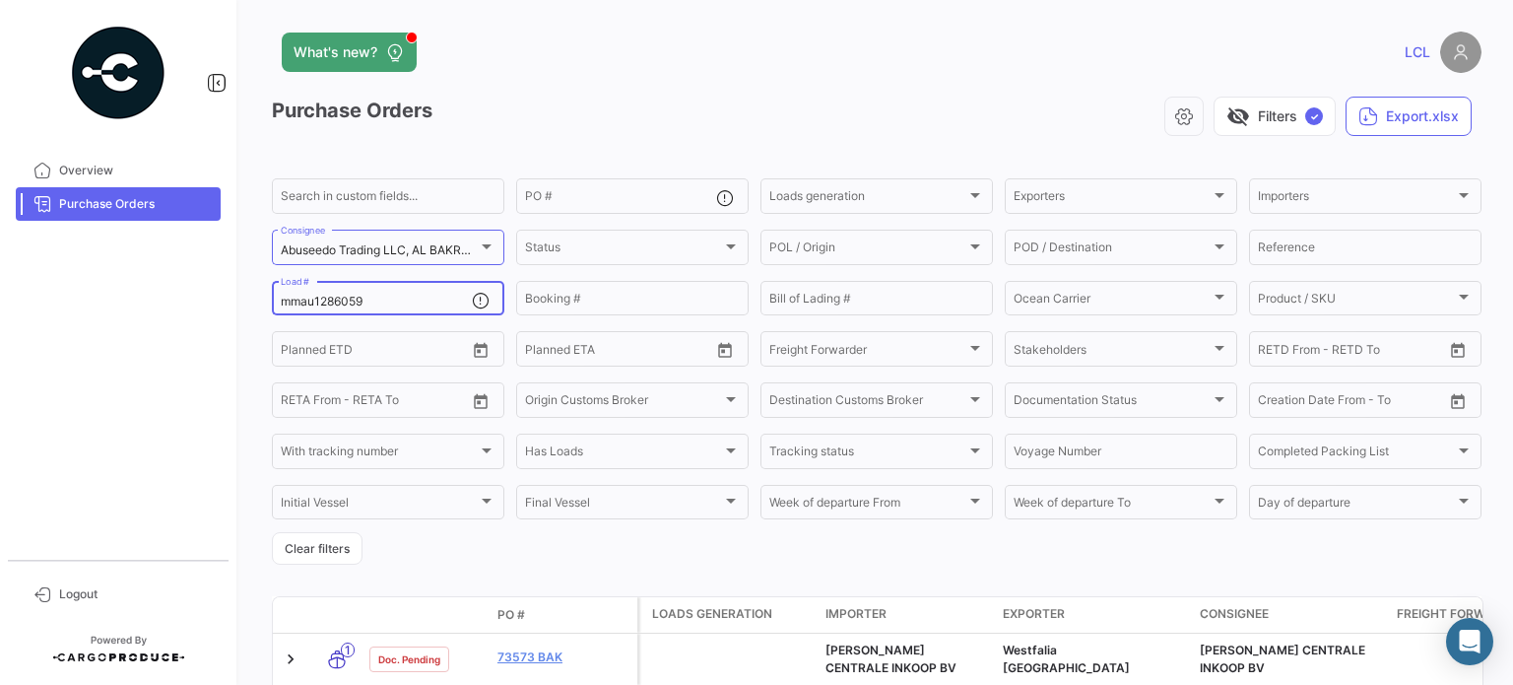
click at [349, 291] on div "mmau1286059 Load #" at bounding box center [376, 297] width 191 height 38
click at [354, 306] on input "mmau1286059" at bounding box center [376, 302] width 191 height 14
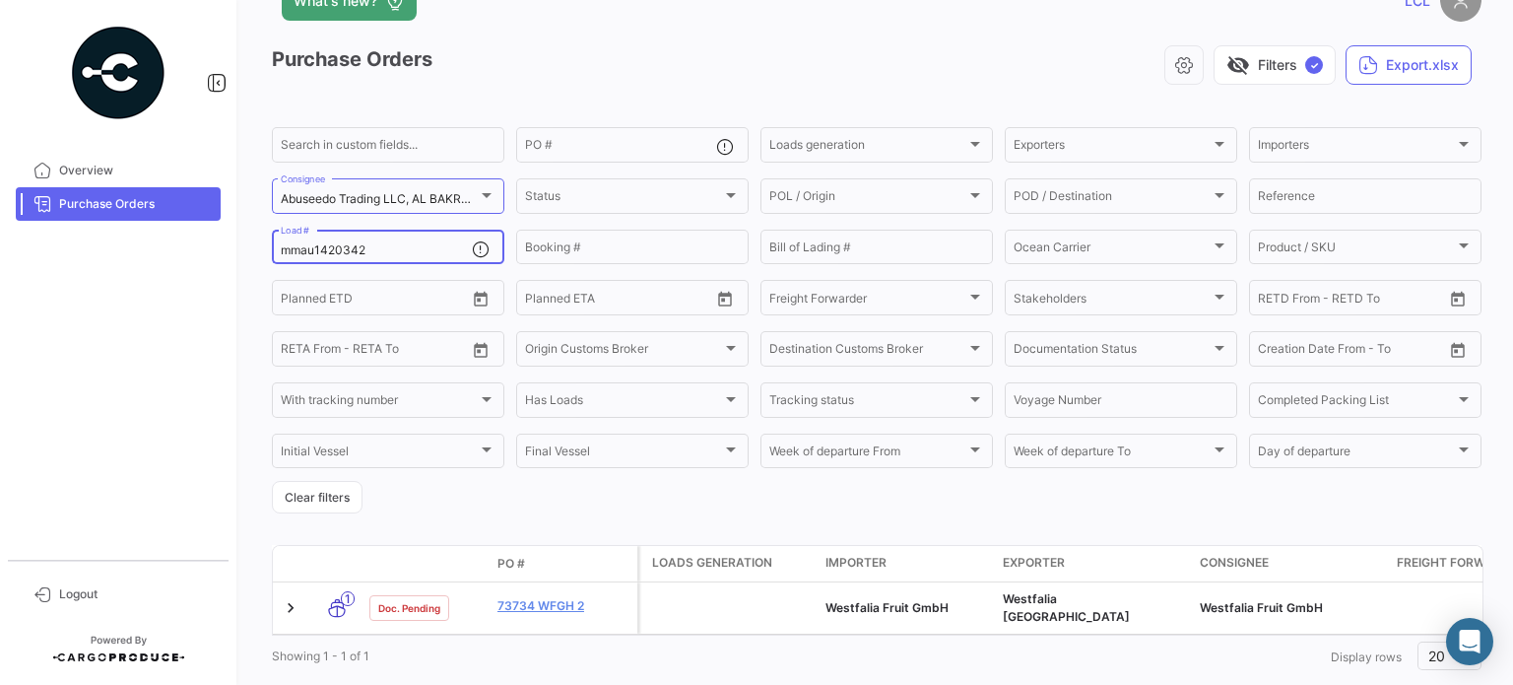
scroll to position [99, 0]
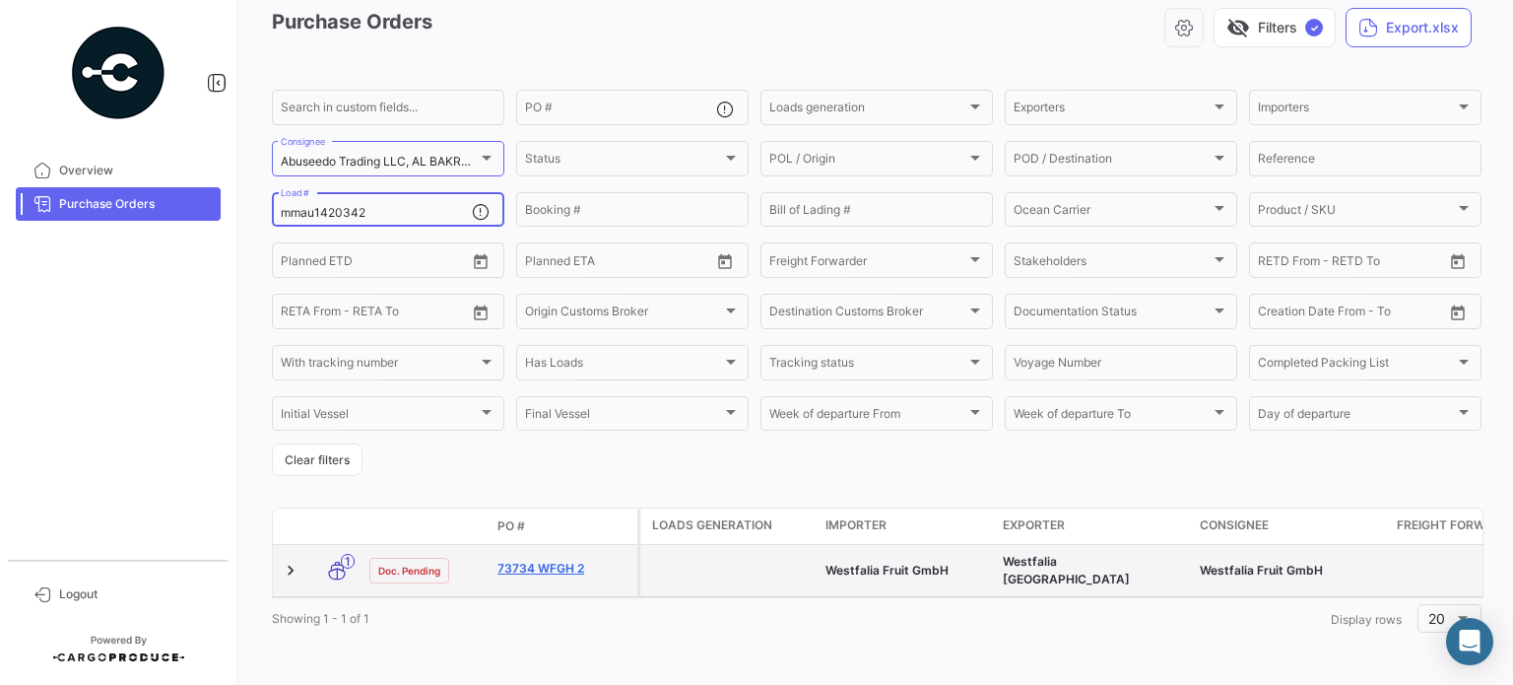
type input "mmau1420342"
click at [540, 560] on link "73734 WFGH 2" at bounding box center [563, 568] width 132 height 18
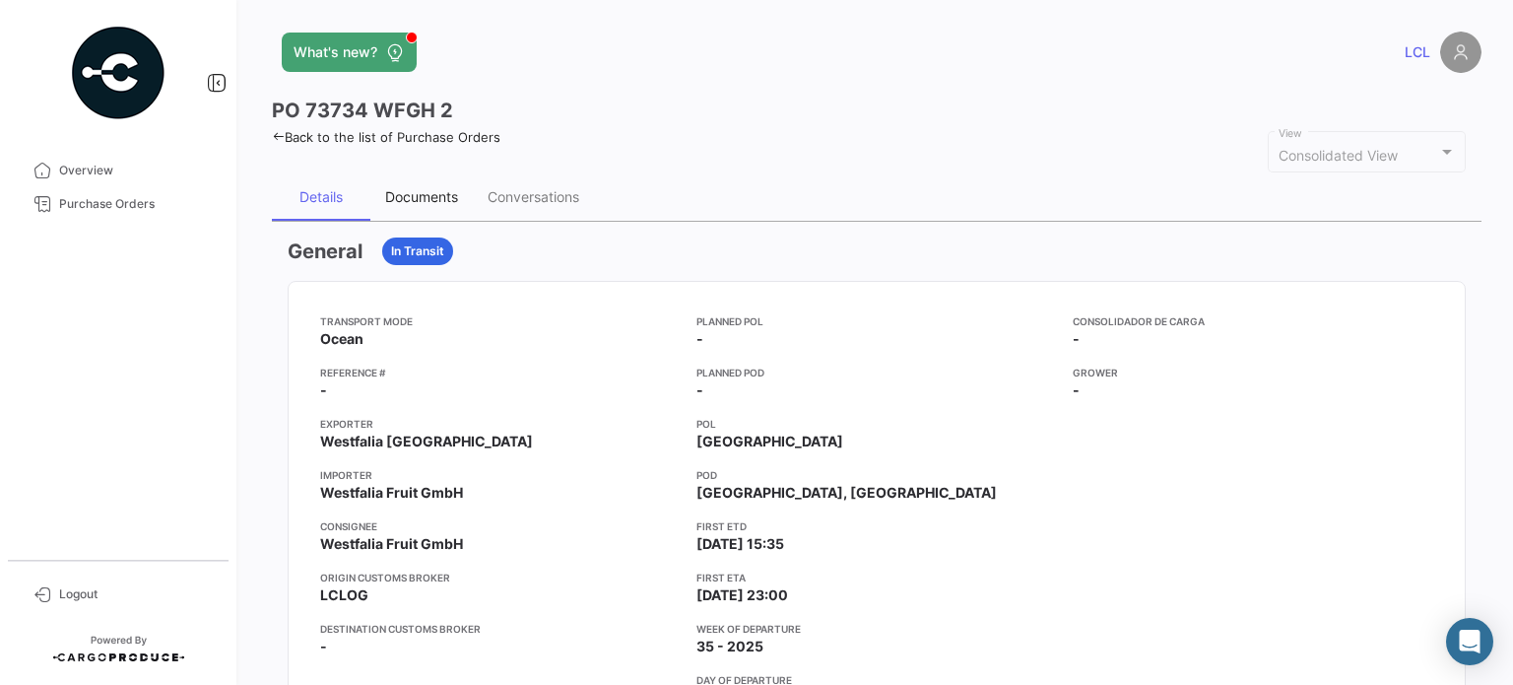
click at [419, 188] on div "Documents" at bounding box center [421, 196] width 73 height 17
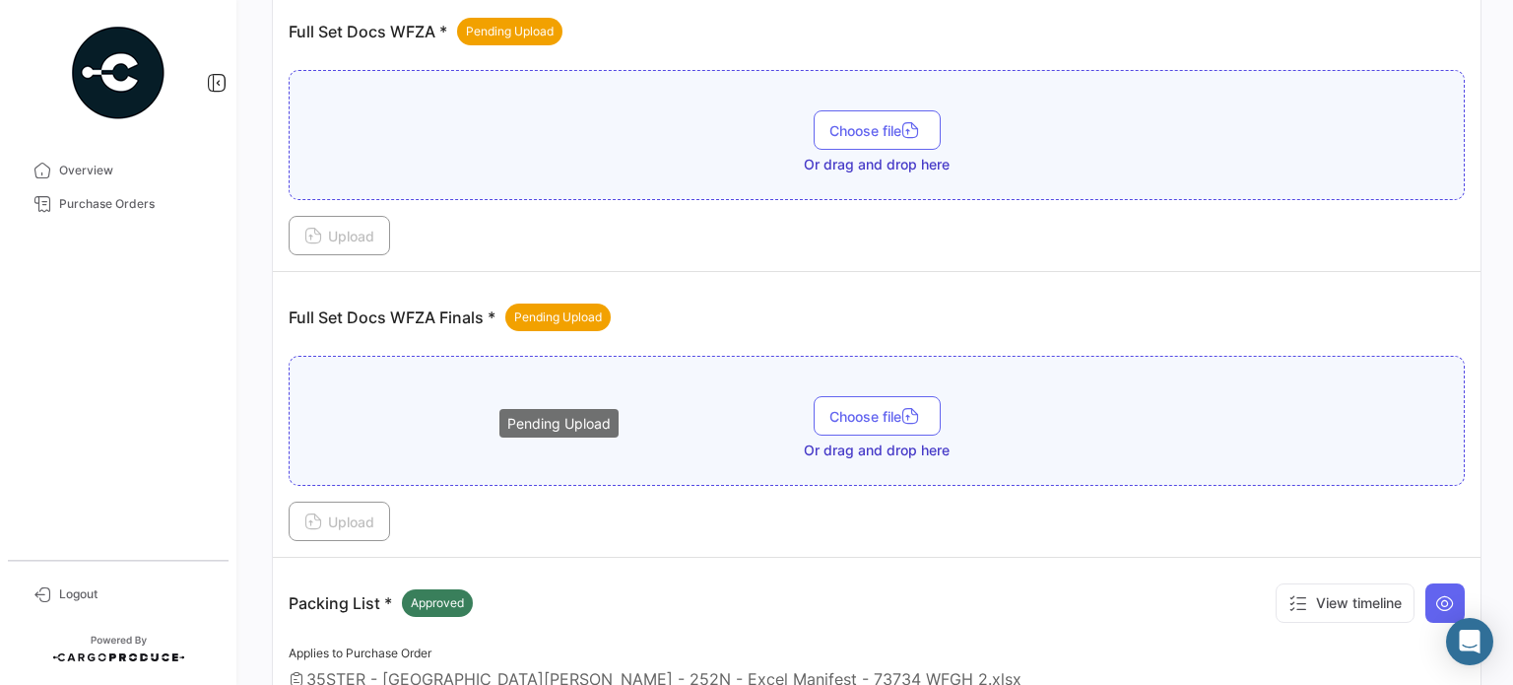
scroll to position [394, 0]
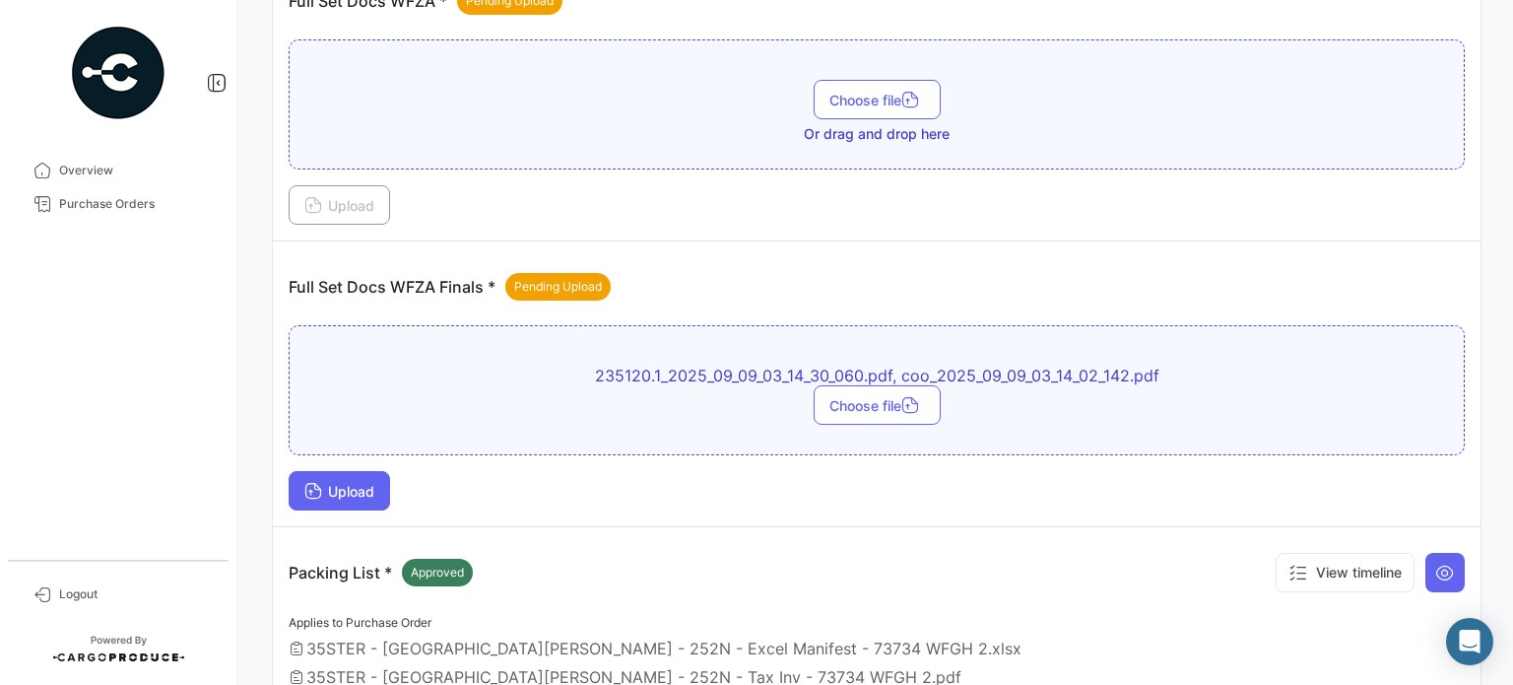
click at [360, 487] on span "Upload" at bounding box center [339, 491] width 70 height 17
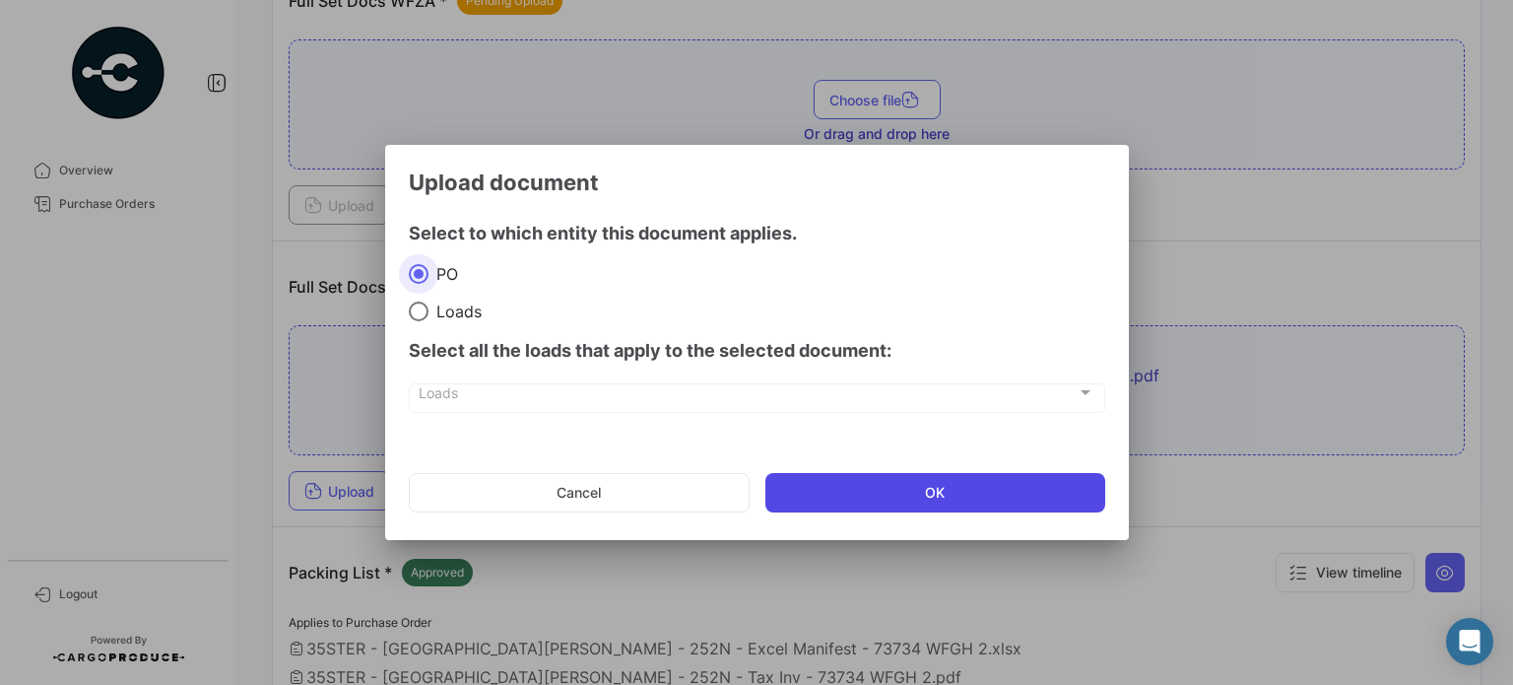
click at [898, 489] on button "OK" at bounding box center [935, 492] width 340 height 39
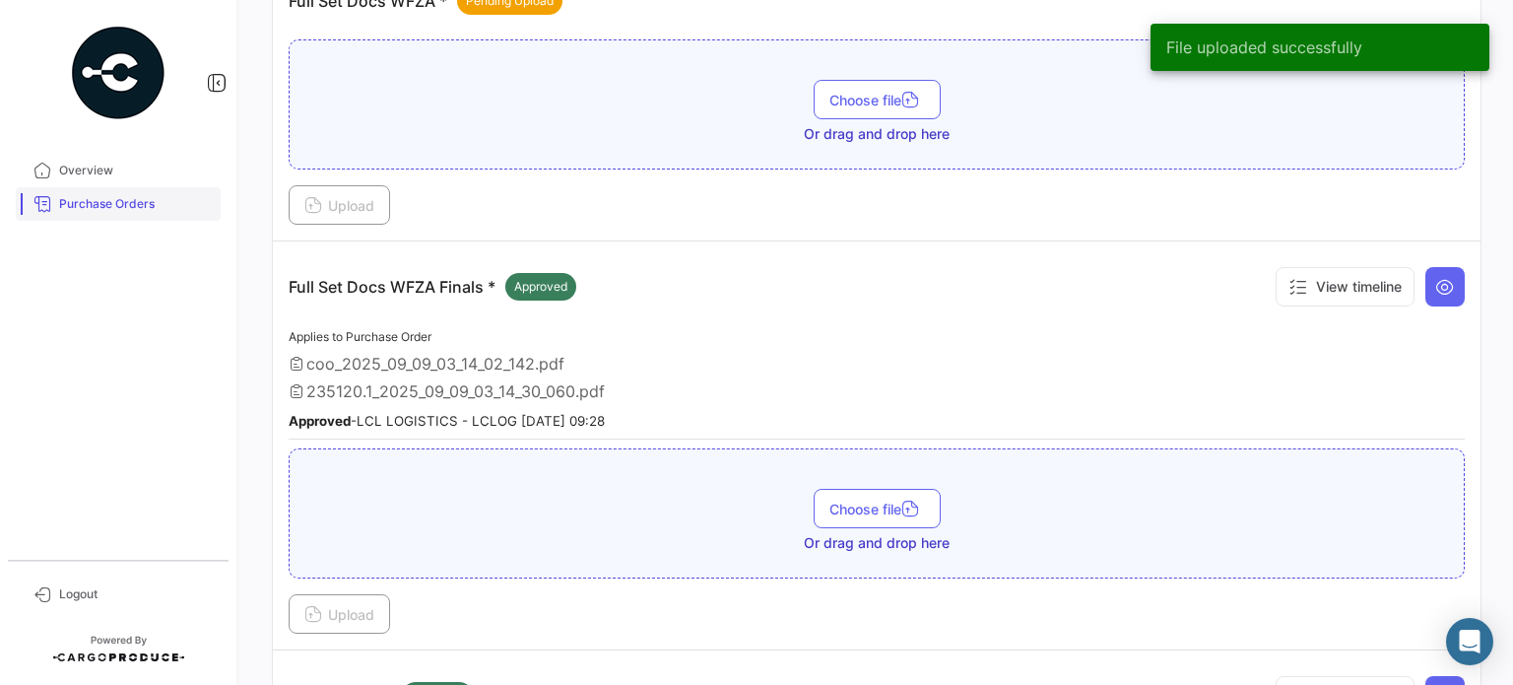
click at [86, 203] on span "Purchase Orders" at bounding box center [136, 204] width 154 height 18
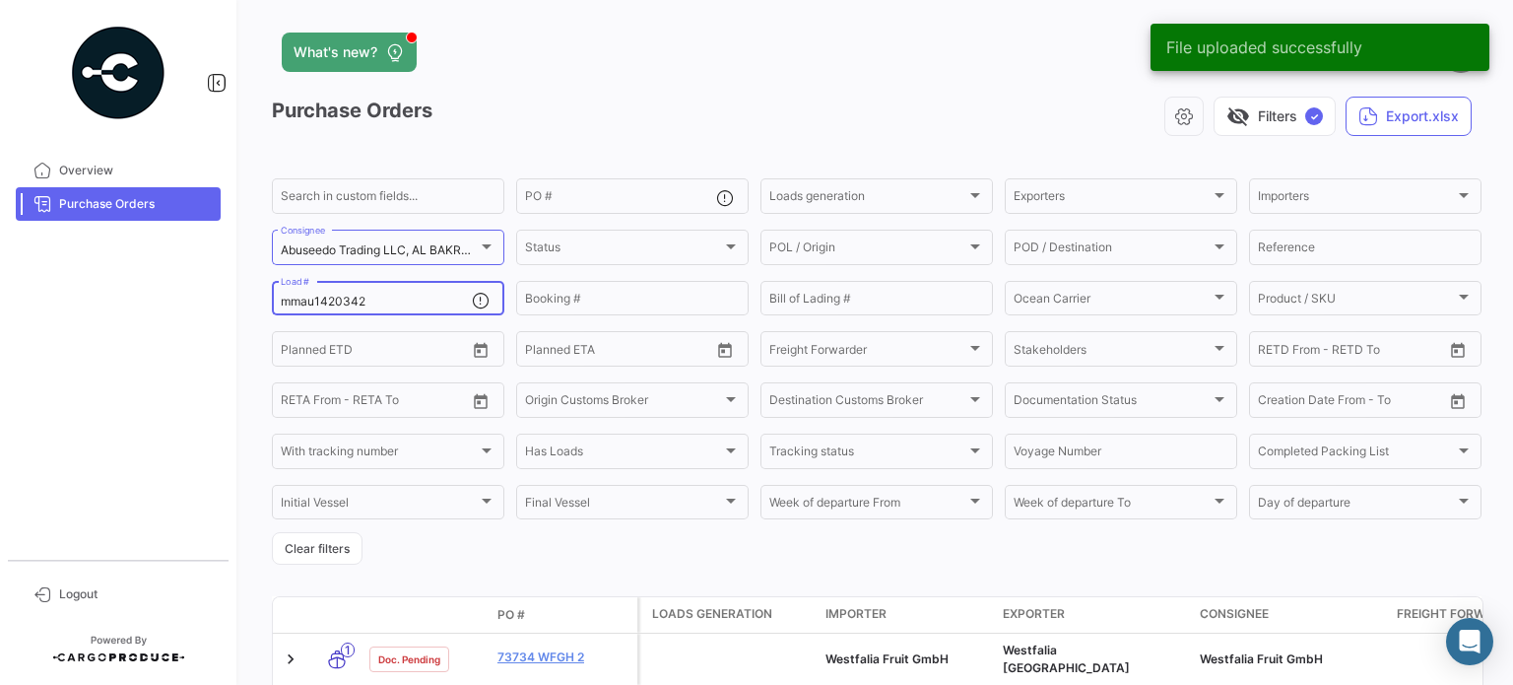
click at [364, 310] on div "mmau1420342 Load #" at bounding box center [376, 297] width 191 height 38
click at [358, 298] on input "mmau1420342" at bounding box center [376, 302] width 191 height 14
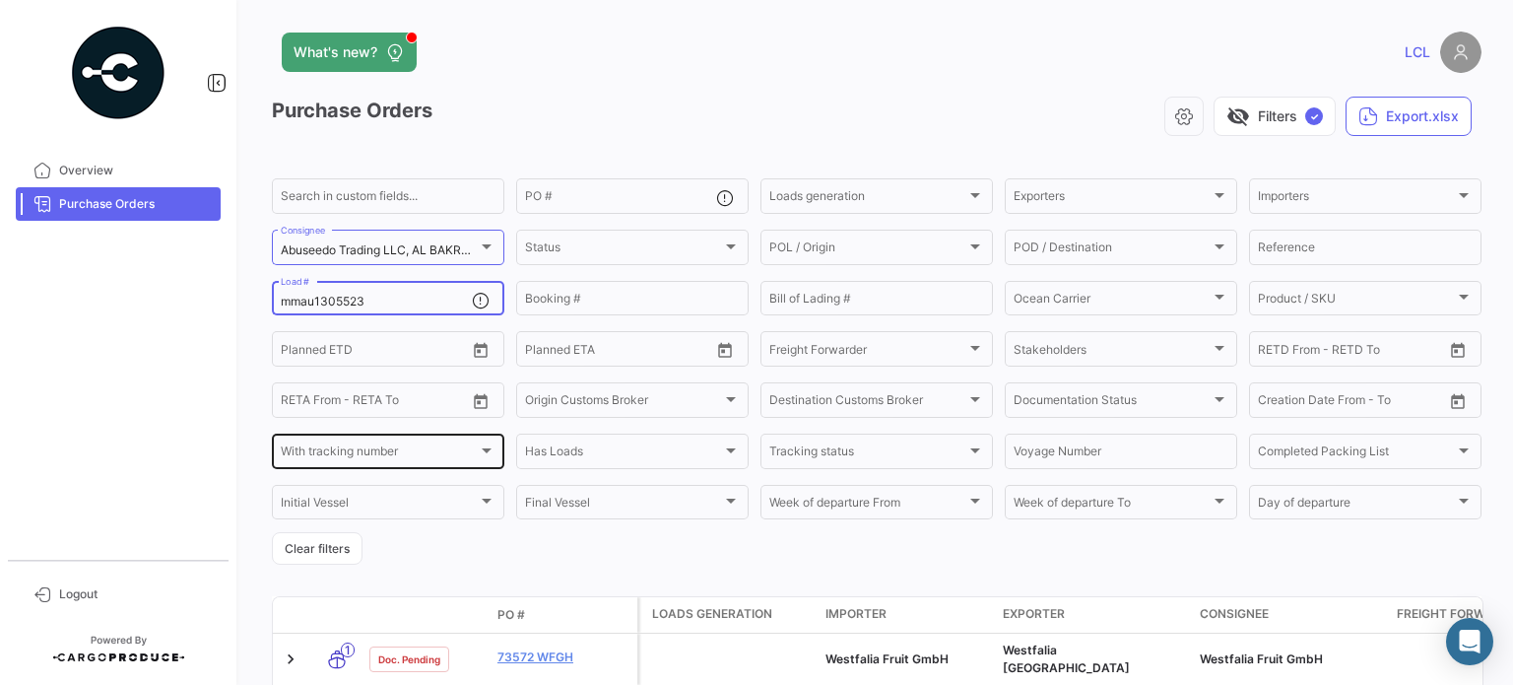
scroll to position [99, 0]
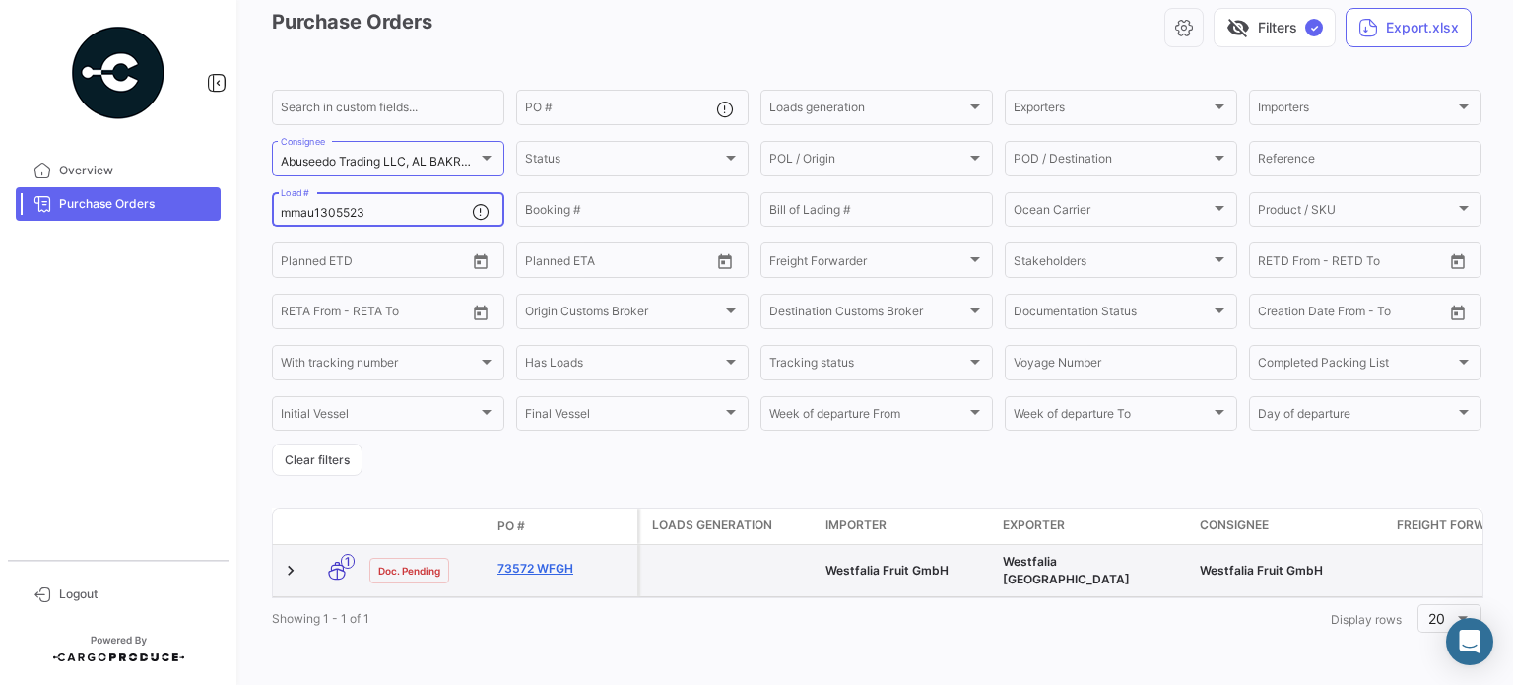
type input "mmau1305523"
click at [528, 559] on link "73572 WFGH" at bounding box center [563, 568] width 132 height 18
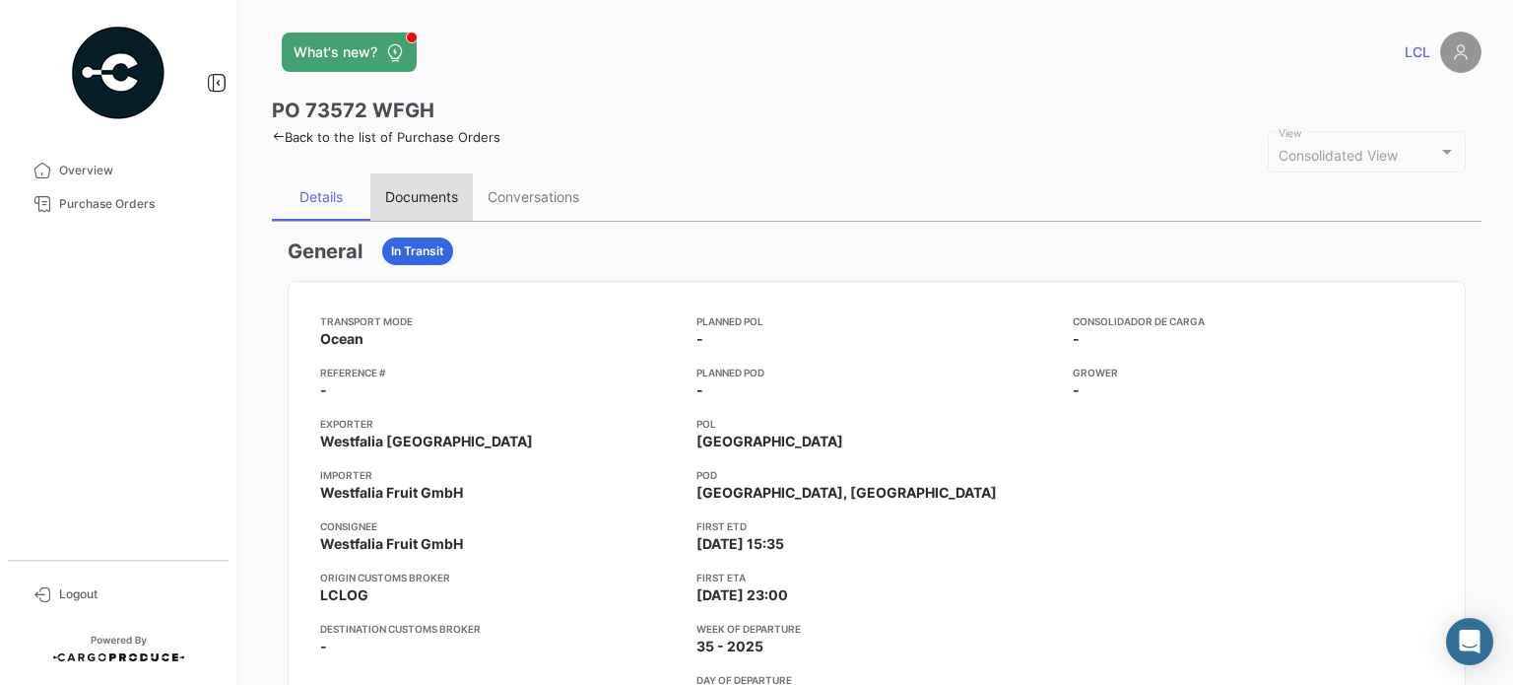
click at [404, 204] on div "Documents" at bounding box center [421, 196] width 102 height 47
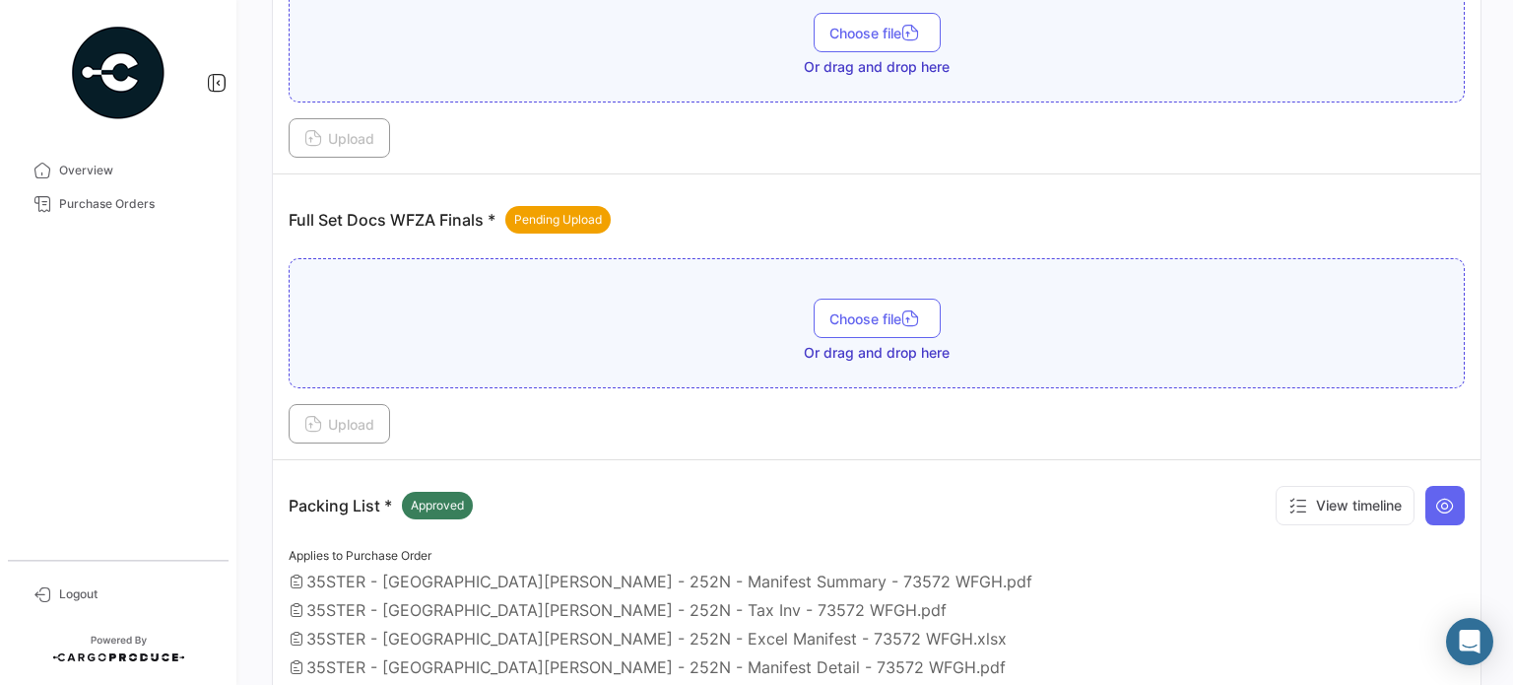
scroll to position [493, 0]
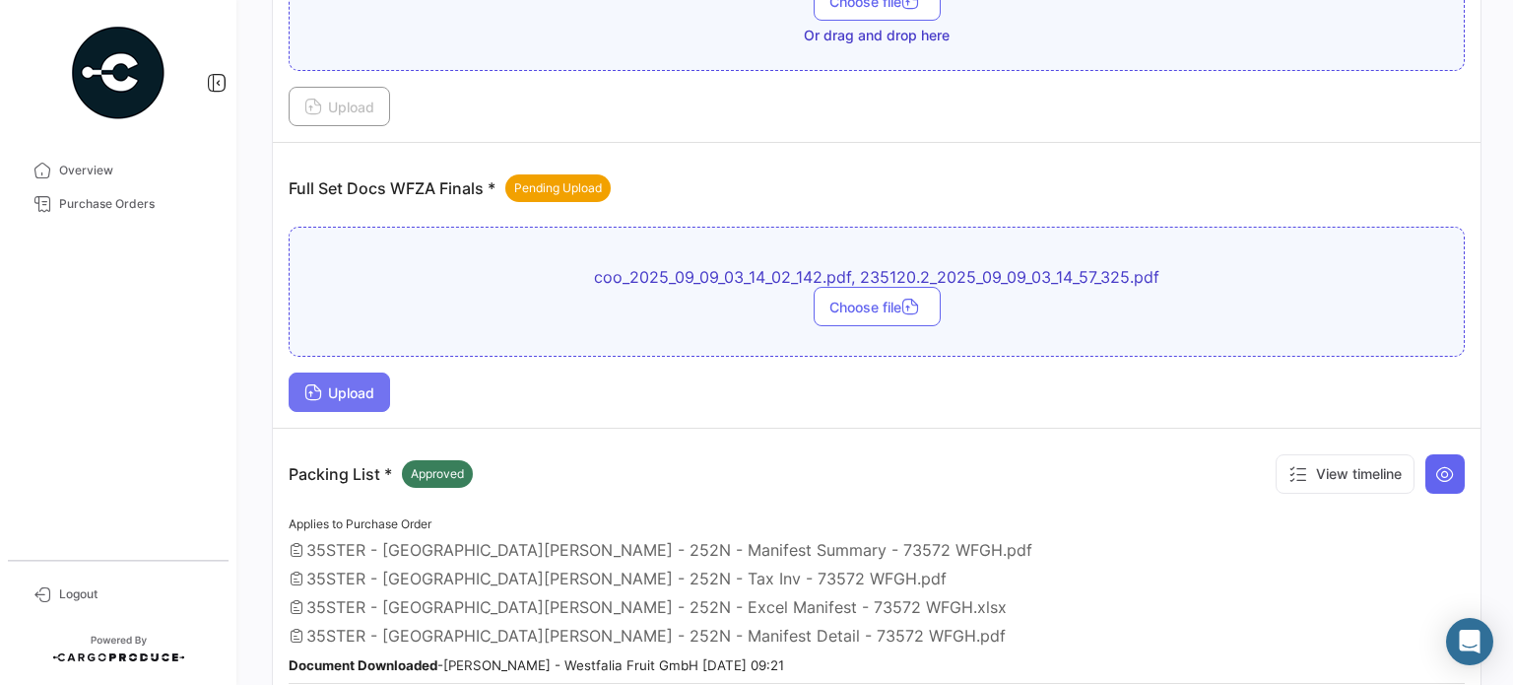
click at [343, 384] on span "Upload" at bounding box center [339, 392] width 70 height 17
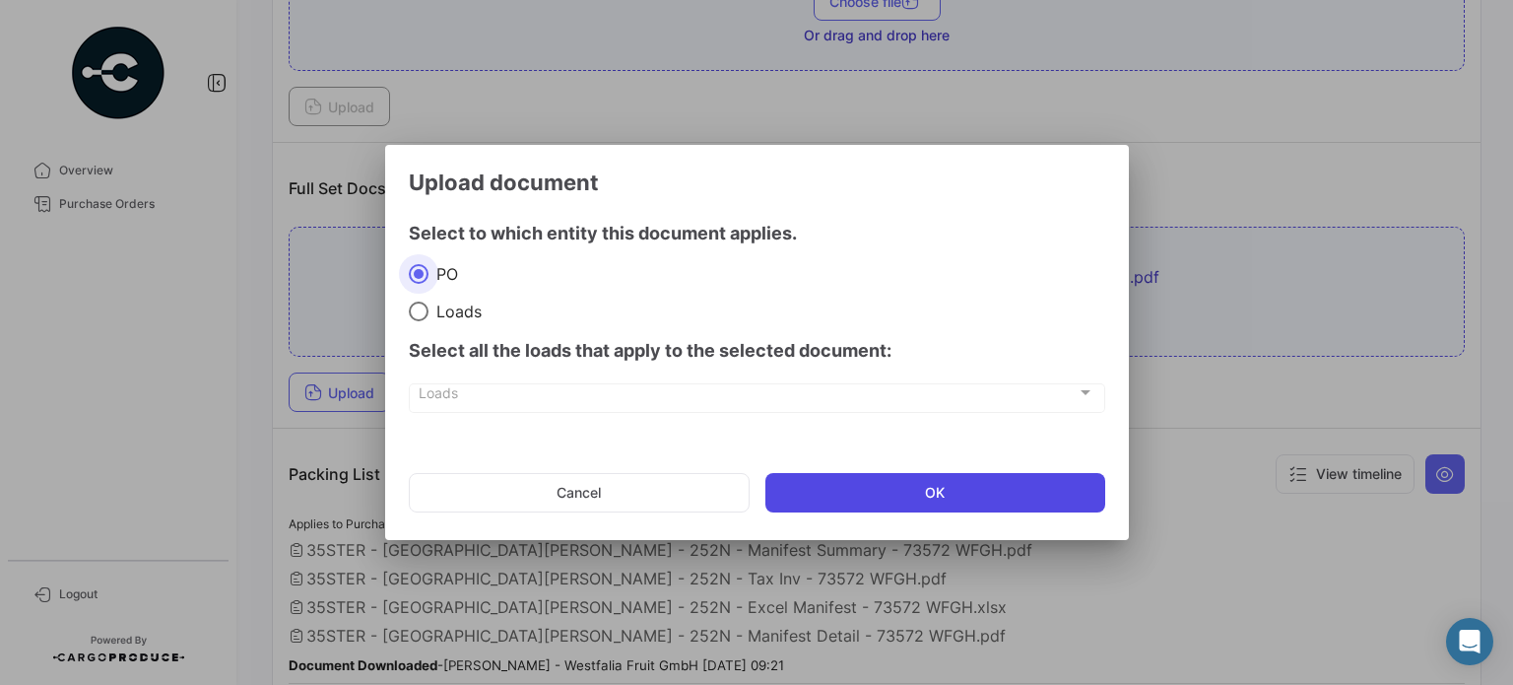
click at [932, 494] on button "OK" at bounding box center [935, 492] width 340 height 39
